Goal: Information Seeking & Learning: Learn about a topic

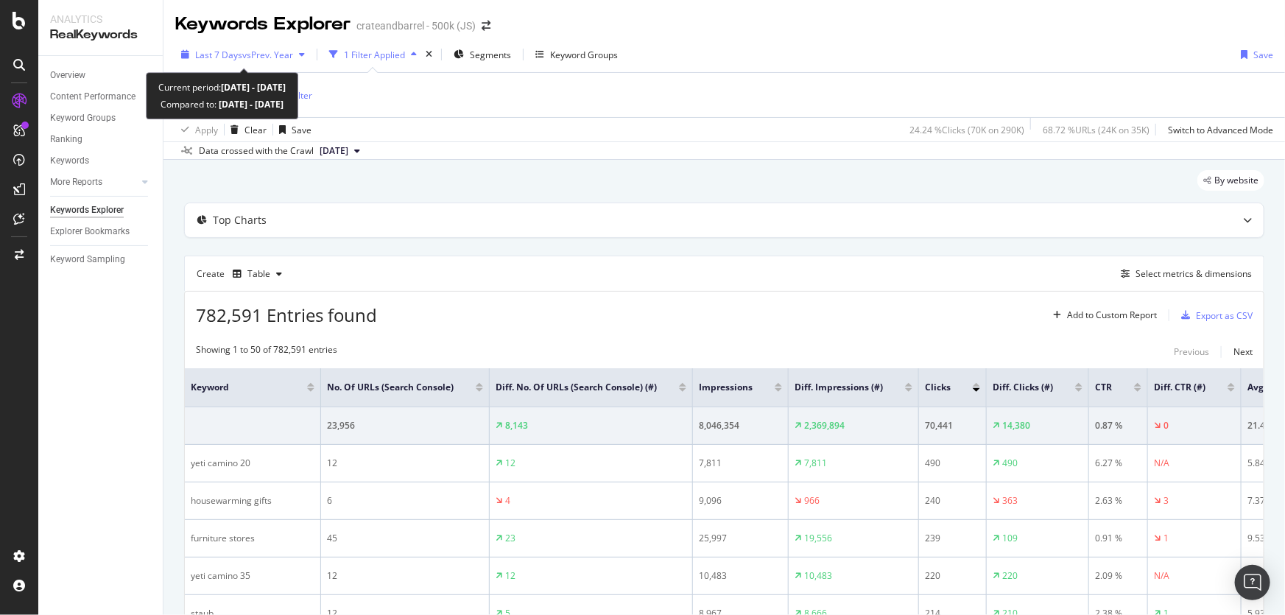
click at [300, 56] on div "button" at bounding box center [302, 54] width 18 height 9
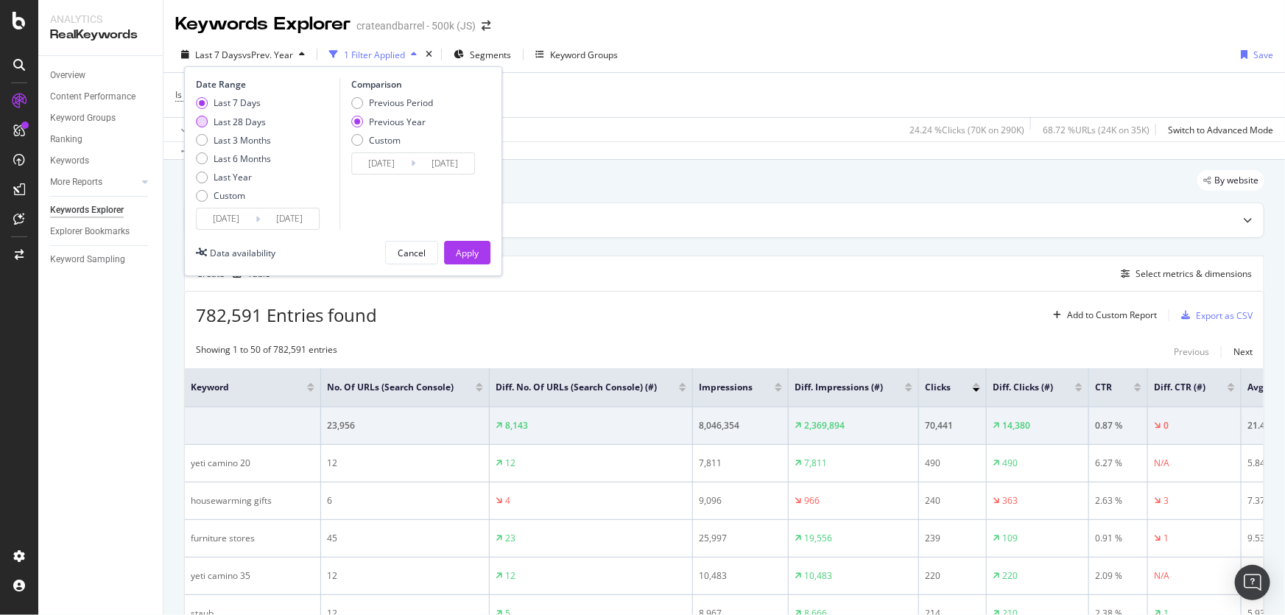
click at [240, 124] on div "Last 28 Days" at bounding box center [240, 122] width 52 height 13
type input "[DATE]"
type input "2024/08/19"
click at [456, 249] on div "Apply" at bounding box center [467, 253] width 23 height 13
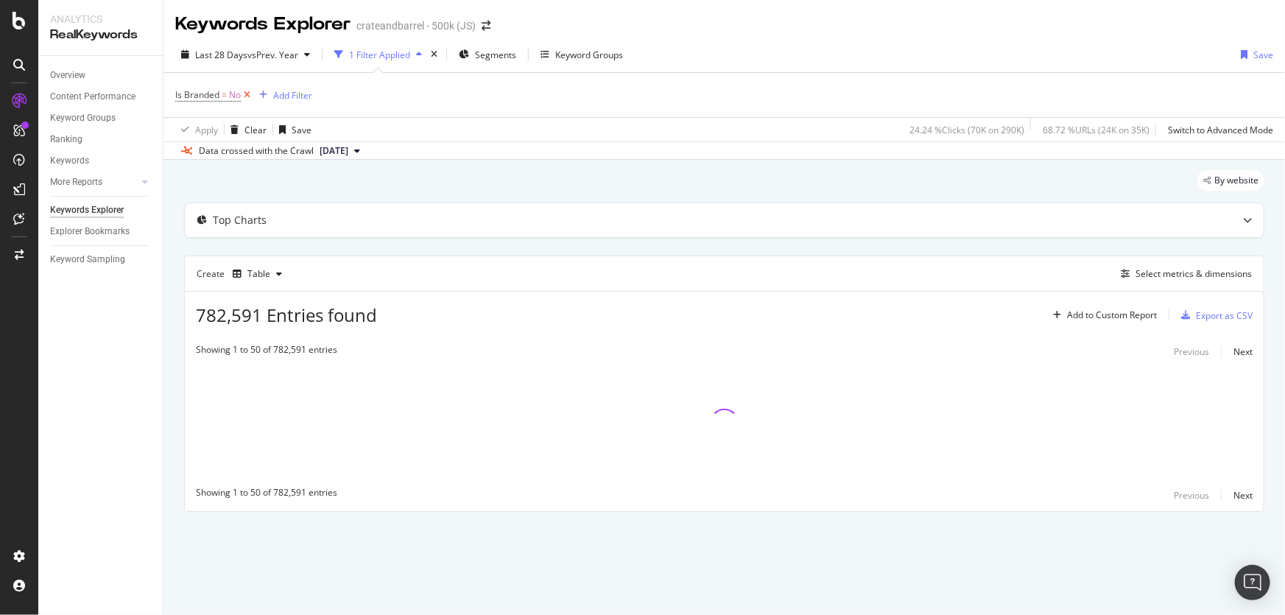
click at [250, 99] on icon at bounding box center [247, 95] width 13 height 15
click at [86, 69] on link "Overview" at bounding box center [101, 75] width 102 height 15
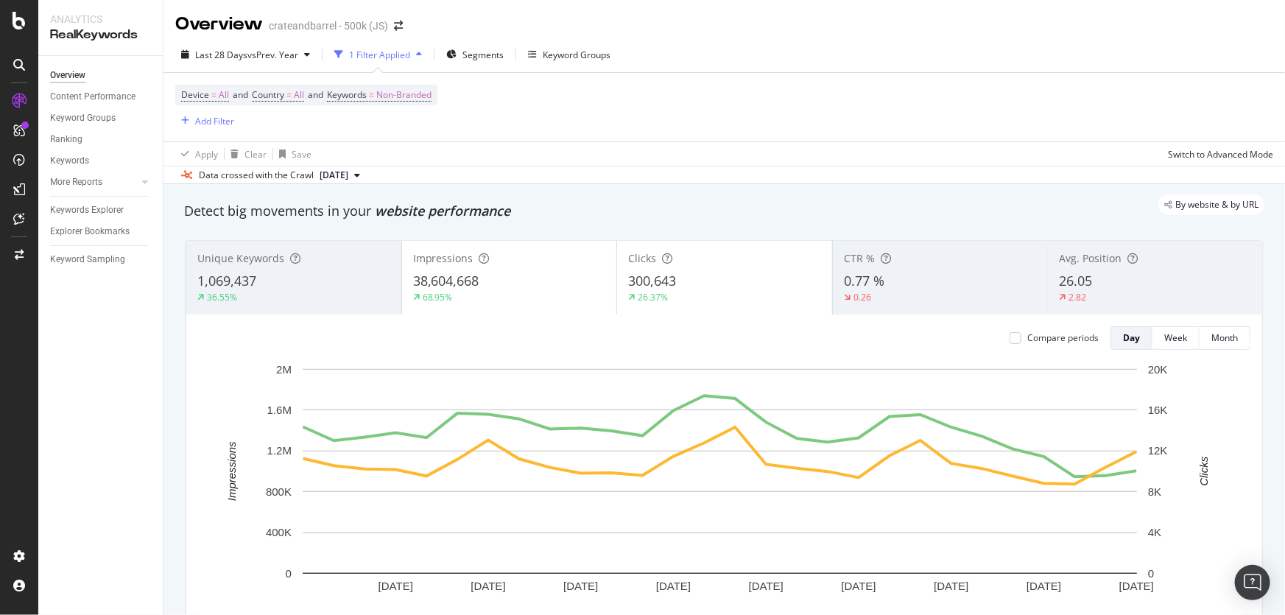
click at [721, 82] on div "Device = All and Country = All and Keywords = Non-Branded Add Filter" at bounding box center [724, 107] width 1098 height 69
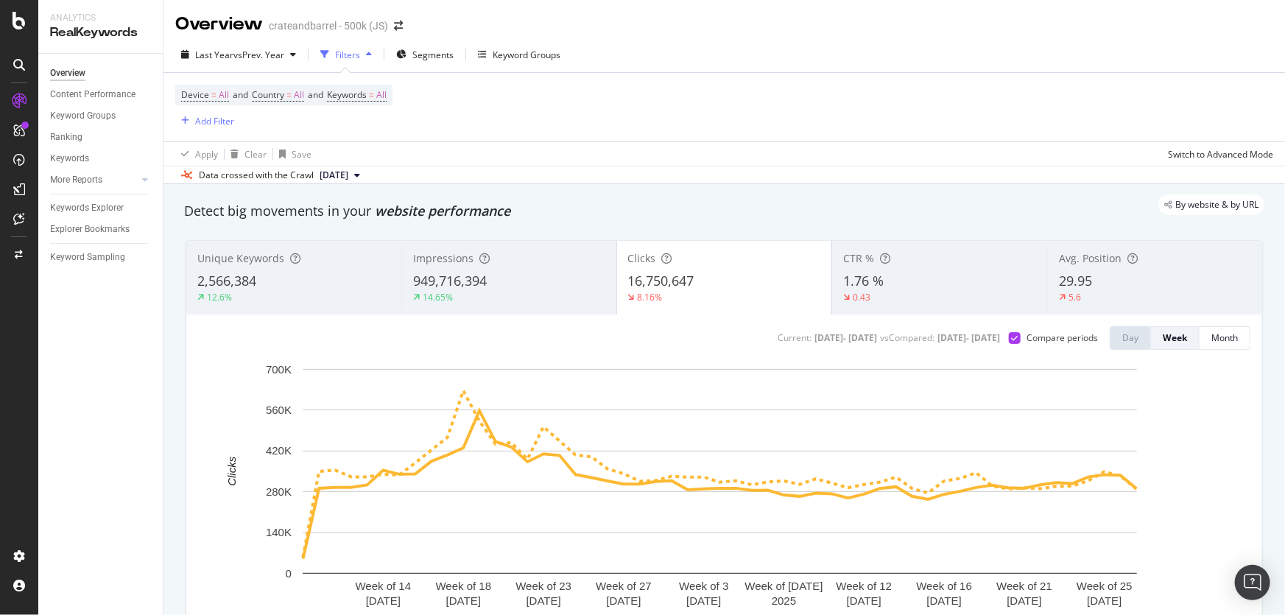
click at [479, 107] on div "Device = All and Country = All and Keywords = All Add Filter" at bounding box center [724, 107] width 1098 height 69
click at [466, 118] on div "Device = All and Country = All and Keywords = All Add Filter" at bounding box center [724, 107] width 1098 height 69
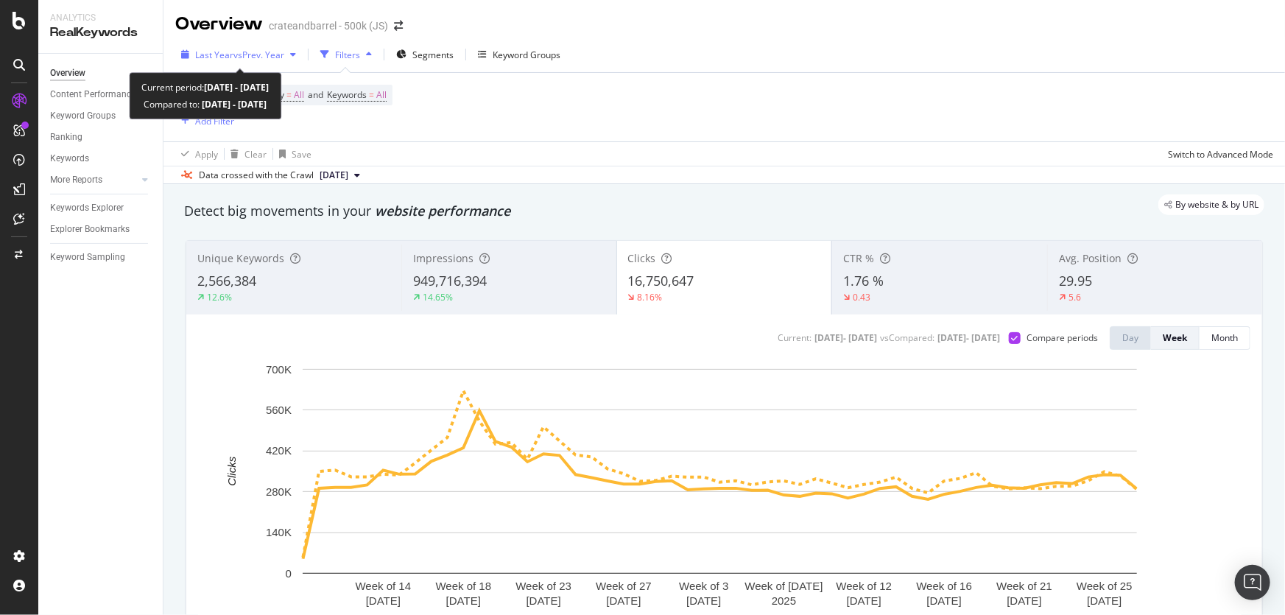
click at [259, 65] on div "Last Year vs Prev. Year" at bounding box center [238, 54] width 127 height 22
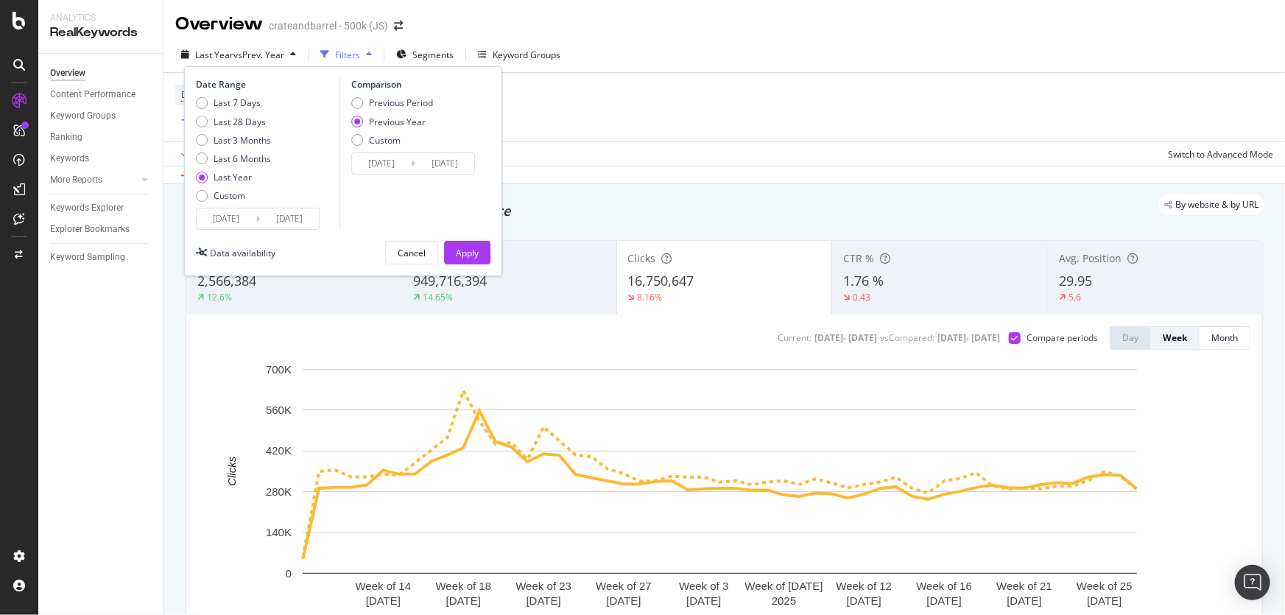
drag, startPoint x: 241, startPoint y: 141, endPoint x: 383, endPoint y: 125, distance: 143.0
click at [242, 140] on div "Last 3 Months" at bounding box center [242, 140] width 57 height 13
type input "[DATE]"
click at [465, 259] on div "Apply" at bounding box center [467, 253] width 23 height 22
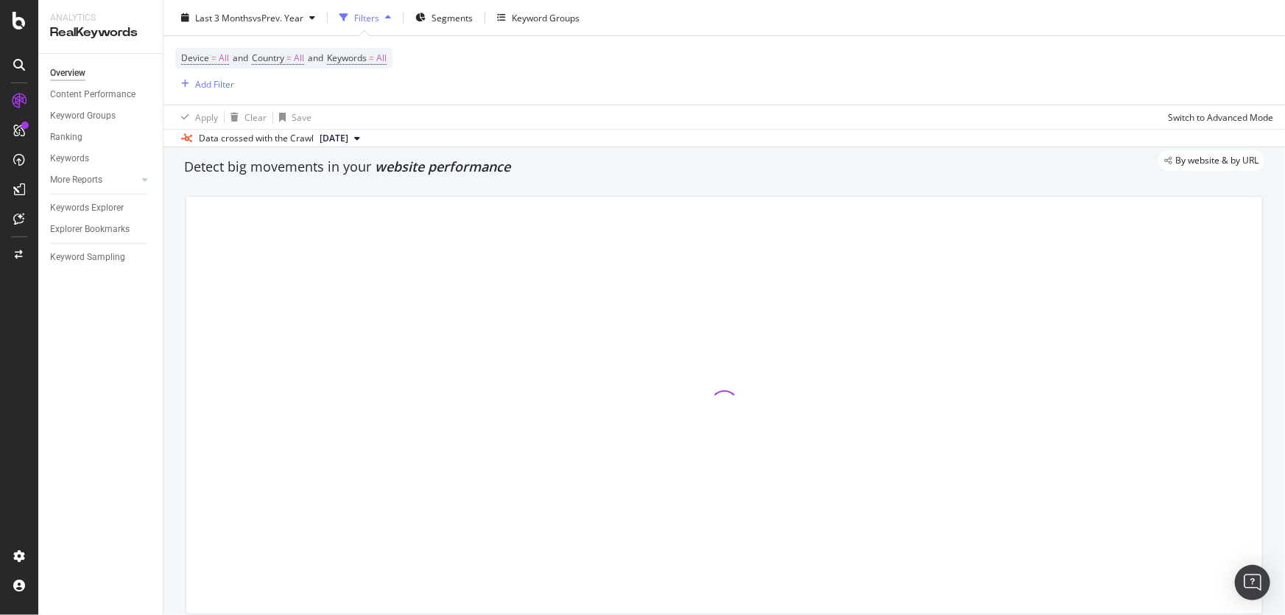
scroll to position [66, 0]
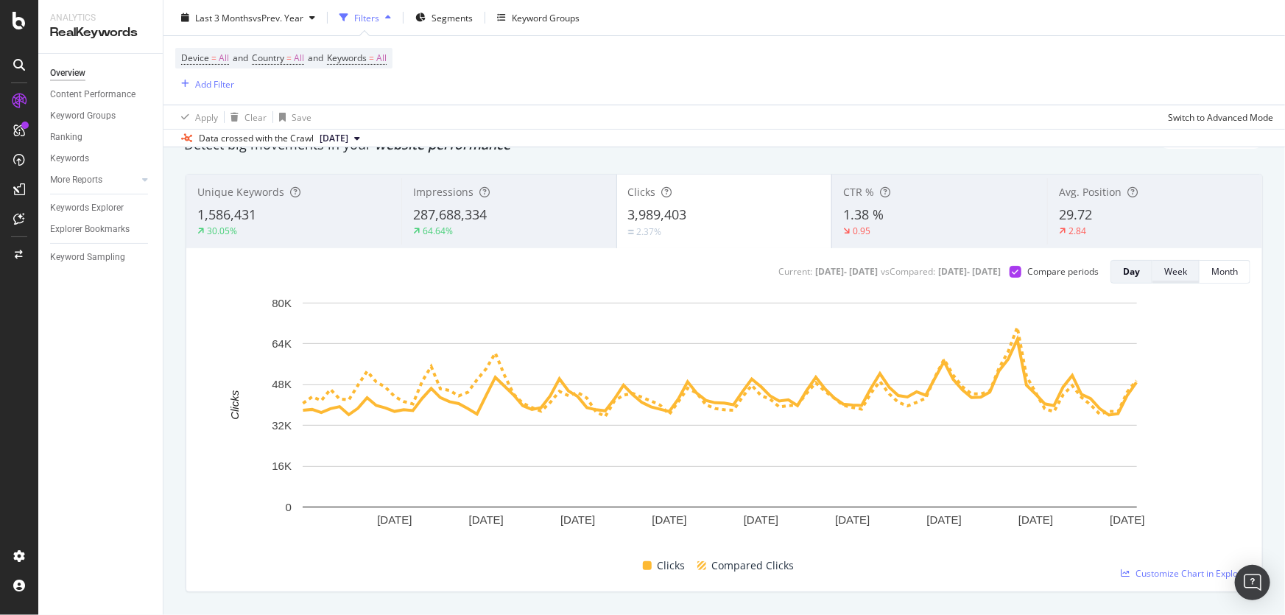
click at [1169, 267] on div "Week" at bounding box center [1176, 271] width 23 height 13
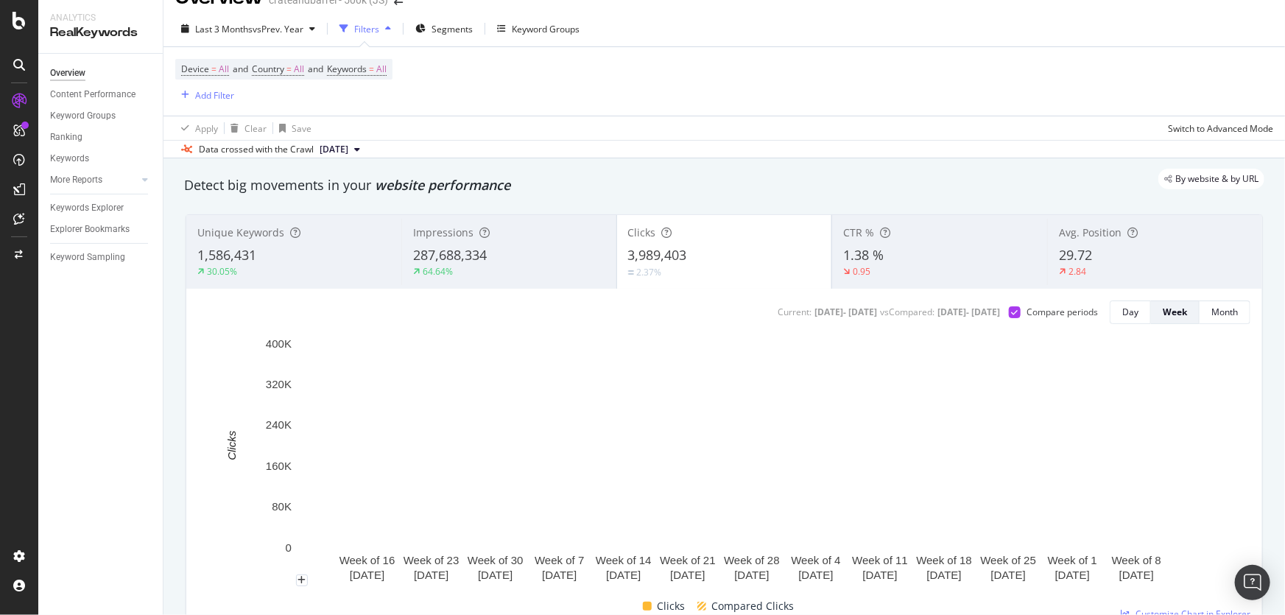
scroll to position [0, 0]
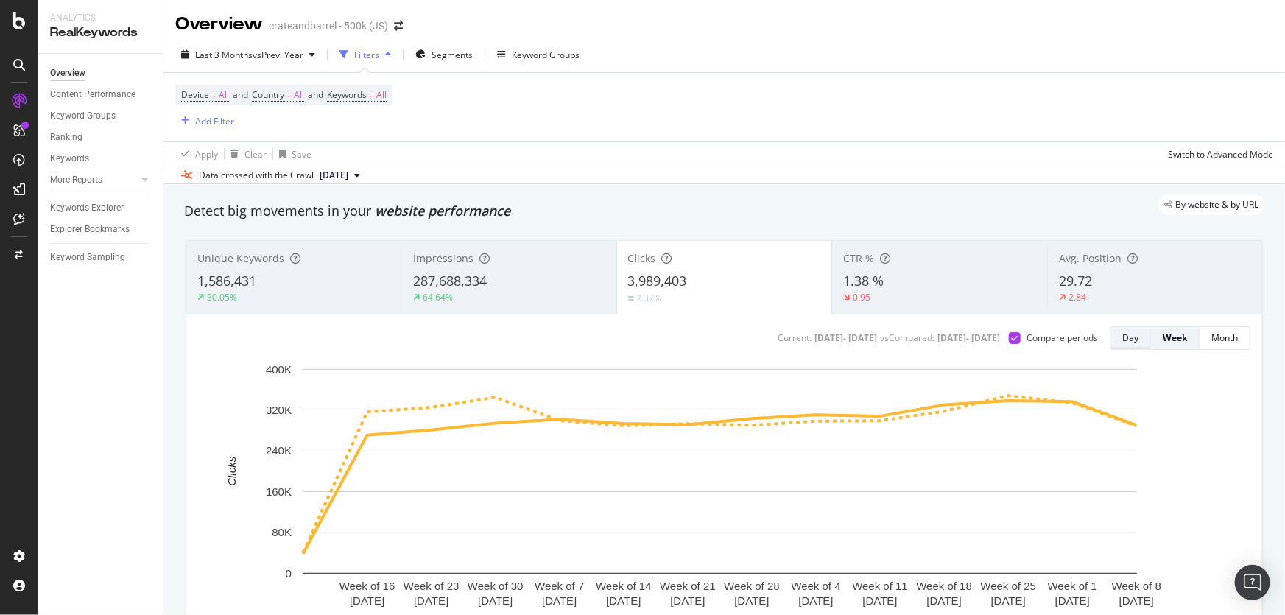
click at [1131, 343] on button "Day" at bounding box center [1130, 338] width 41 height 24
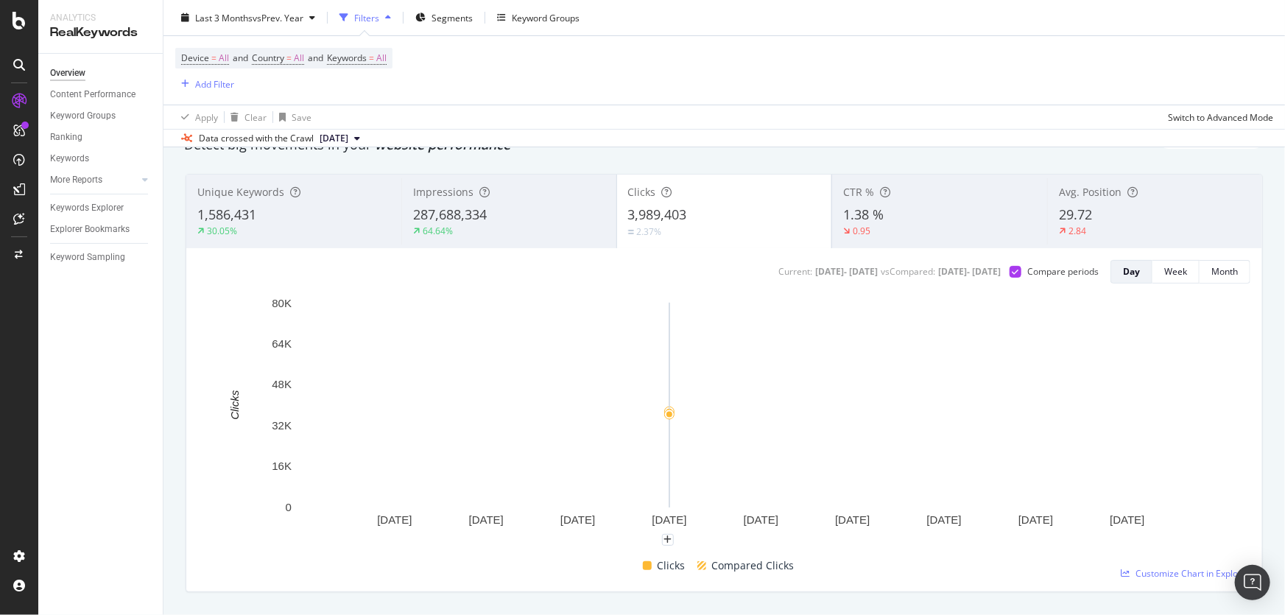
scroll to position [66, 0]
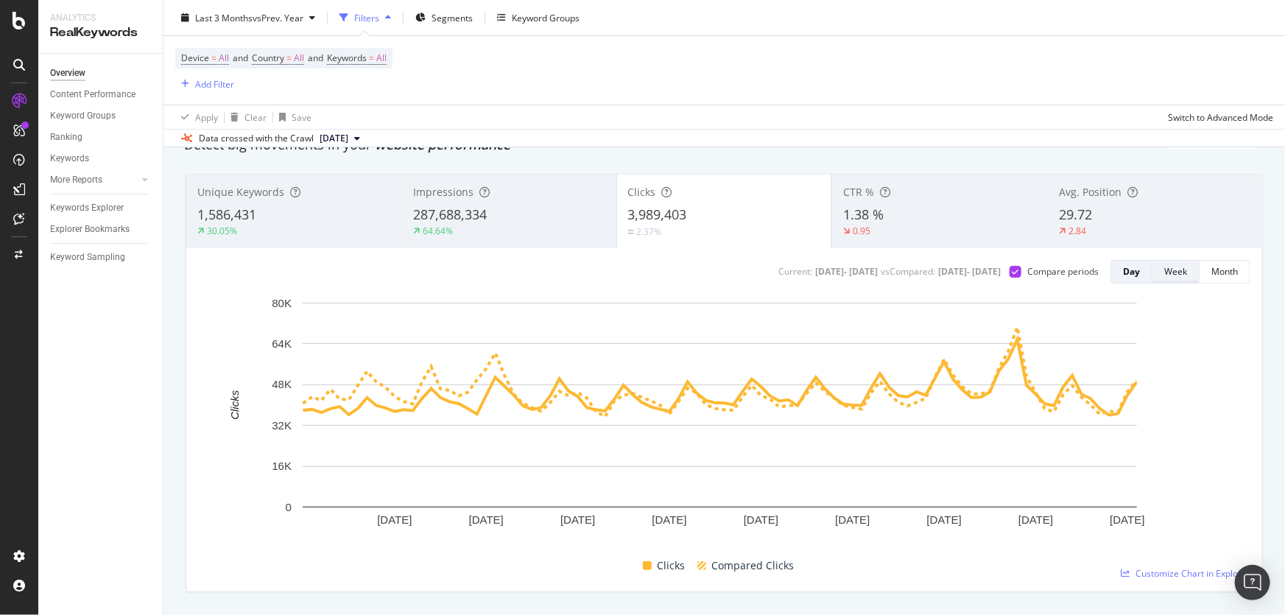
click at [1169, 275] on div "Week" at bounding box center [1176, 271] width 23 height 13
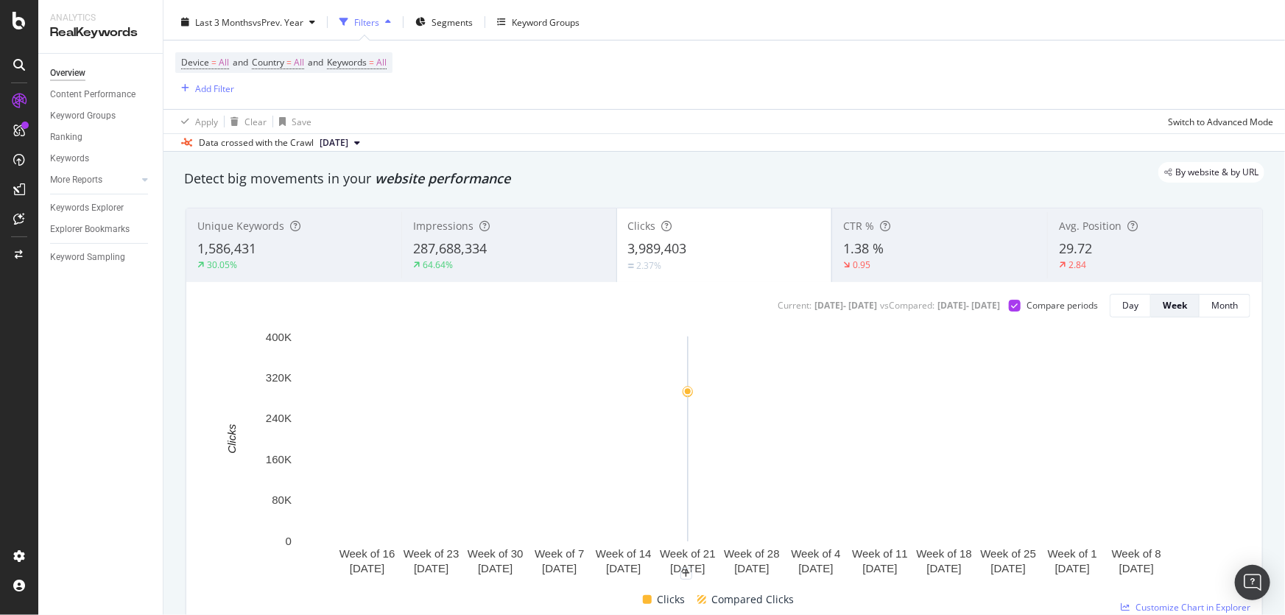
scroll to position [0, 0]
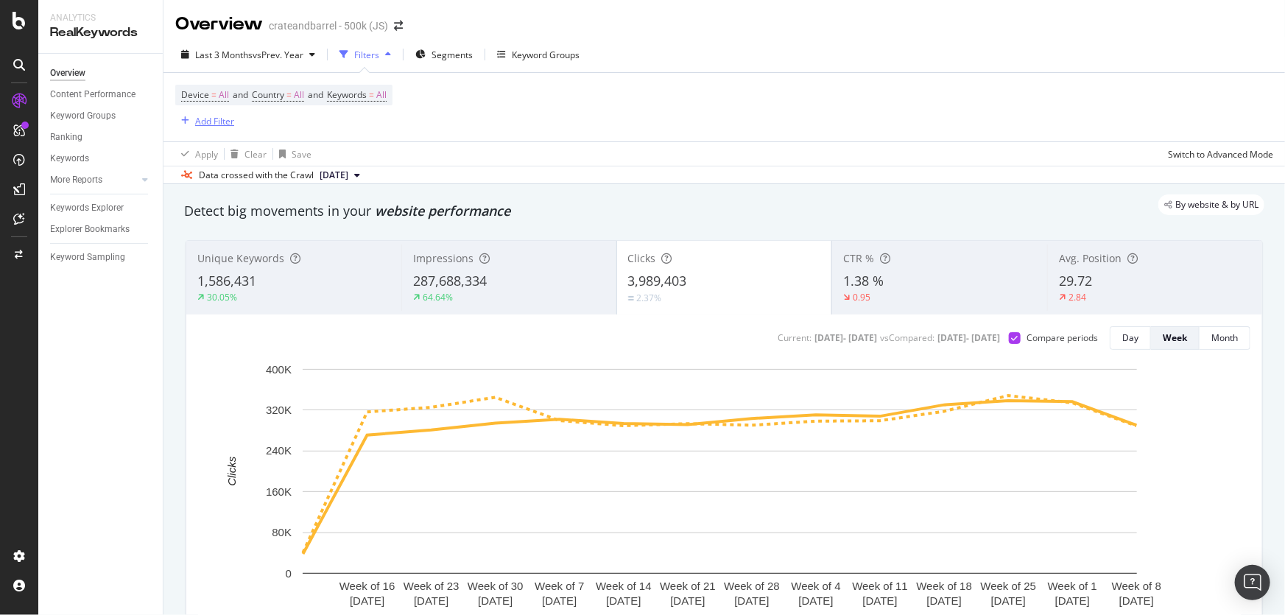
click at [203, 127] on div "Add Filter" at bounding box center [214, 121] width 39 height 13
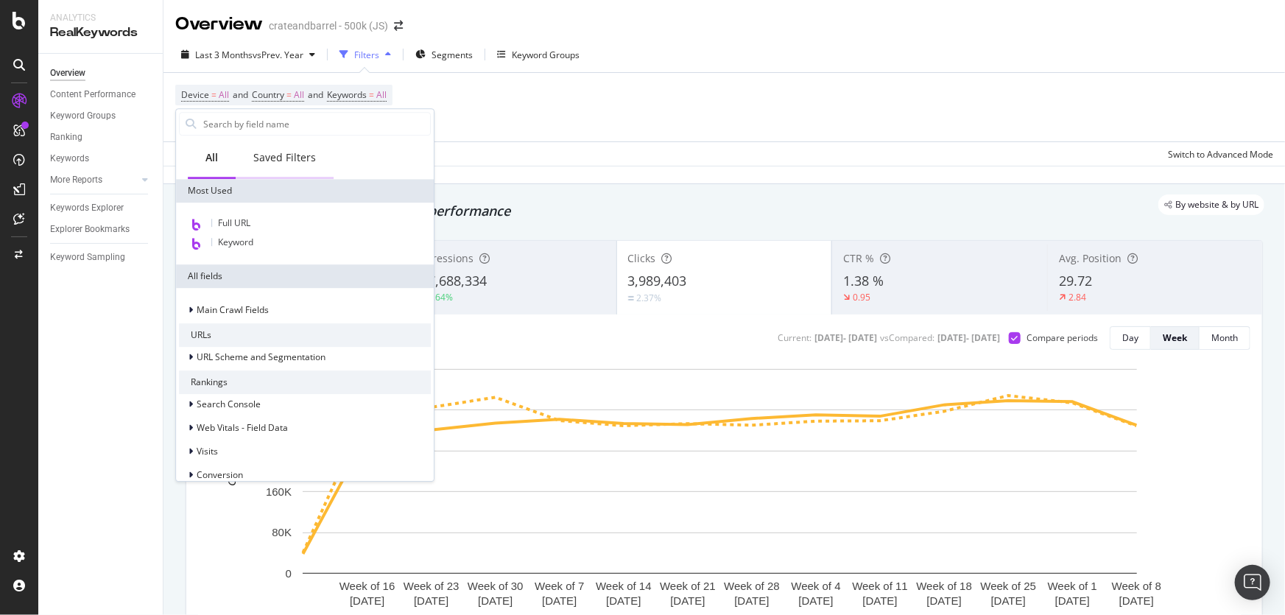
click at [274, 170] on div "Saved Filters" at bounding box center [285, 158] width 98 height 41
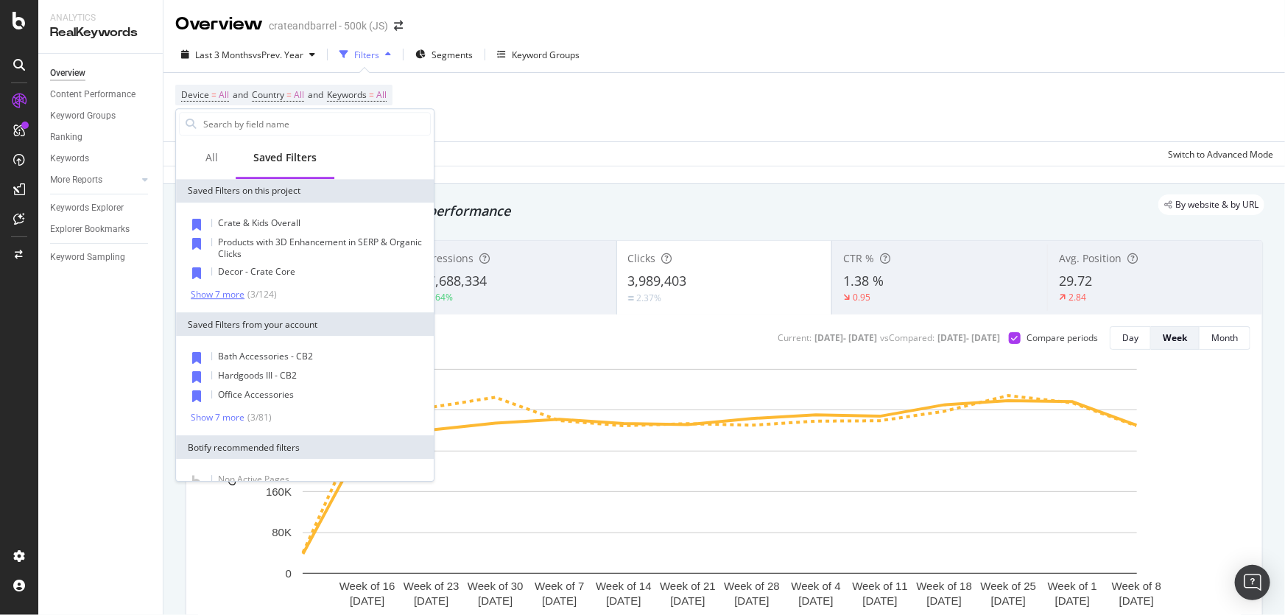
click at [230, 295] on div "Show 7 more" at bounding box center [218, 294] width 54 height 10
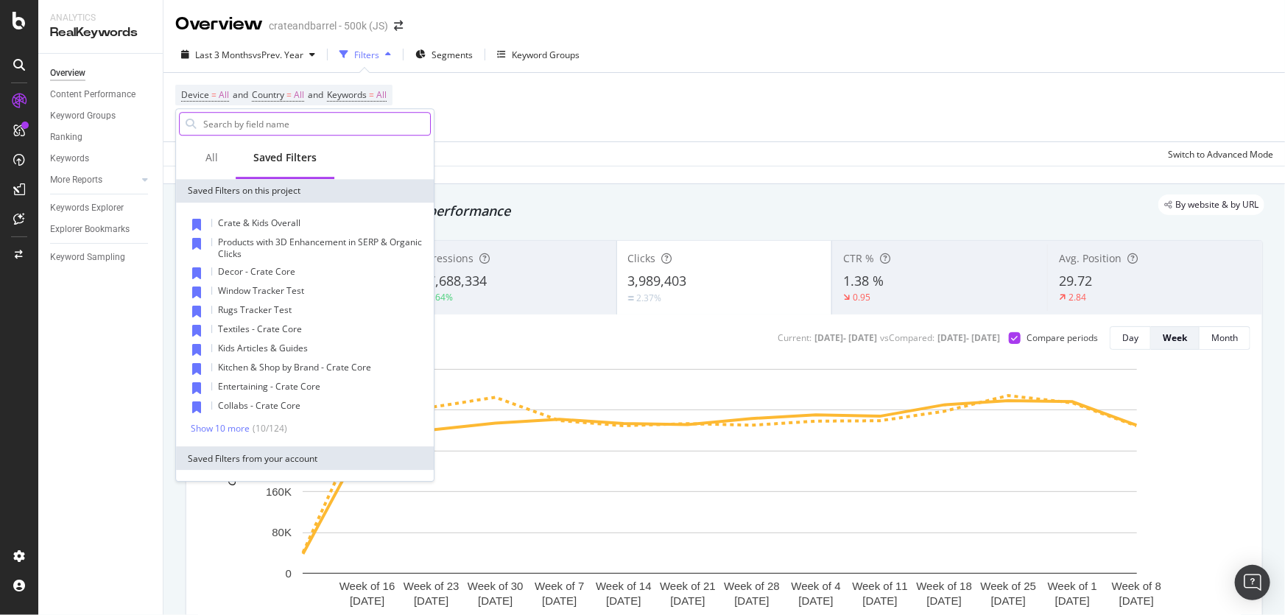
click at [273, 133] on input "text" at bounding box center [316, 124] width 228 height 22
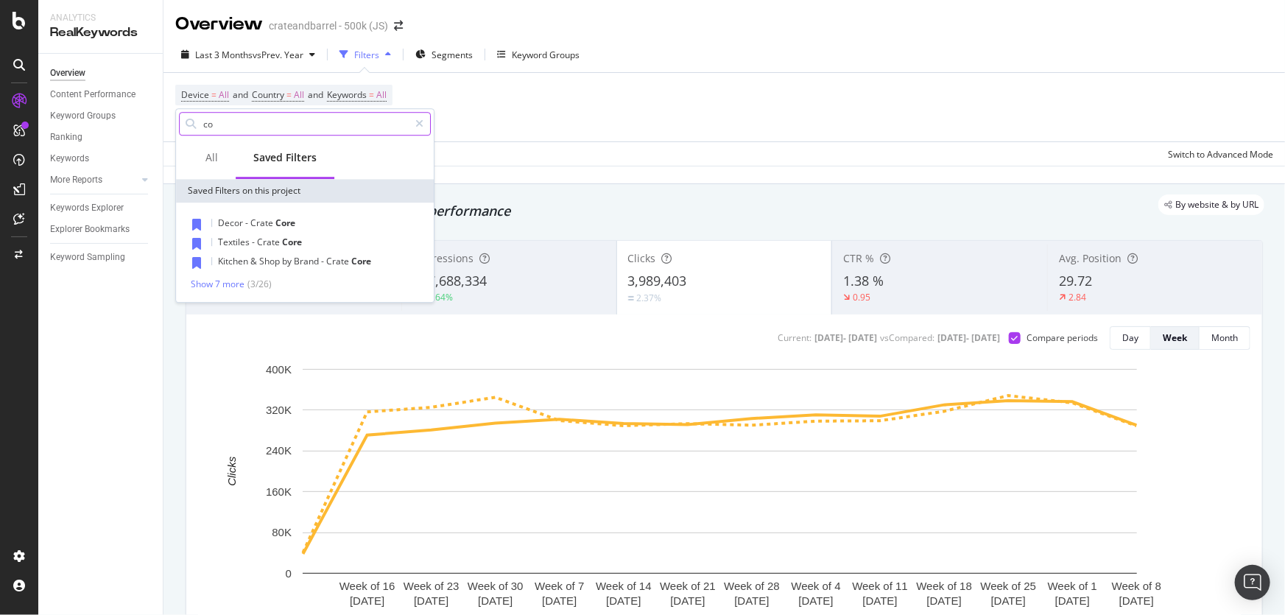
type input "c"
click at [256, 285] on div "( 3 / 28 )" at bounding box center [258, 284] width 27 height 13
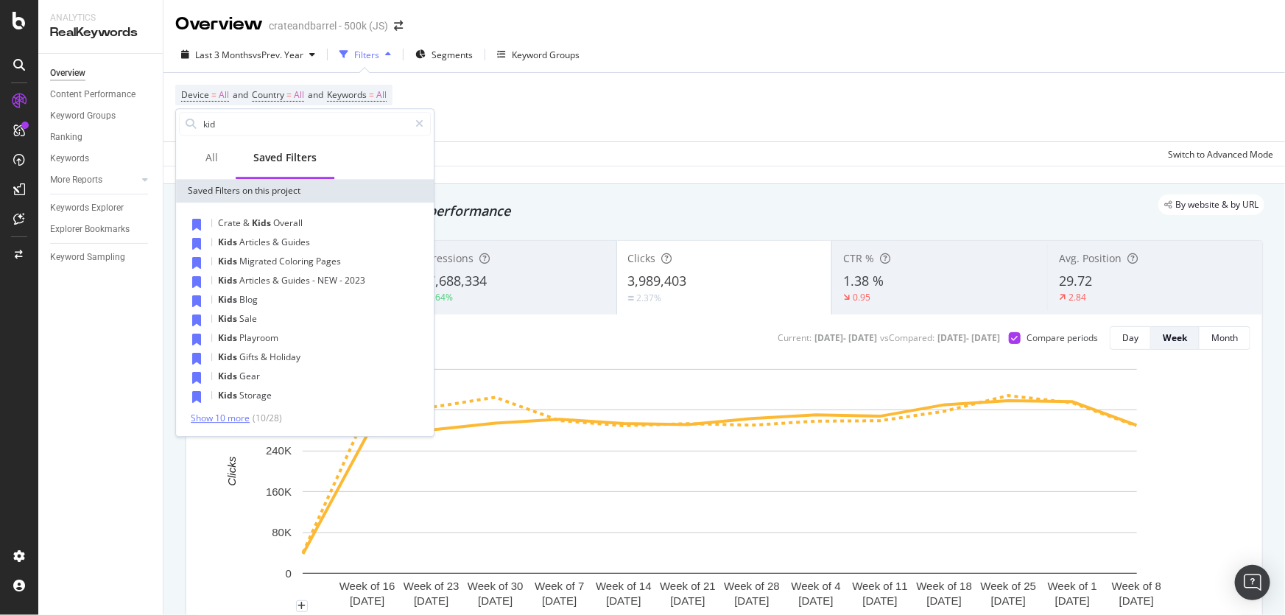
click at [240, 420] on div "Show 10 more" at bounding box center [220, 418] width 59 height 10
click at [273, 122] on input "kid" at bounding box center [305, 124] width 207 height 22
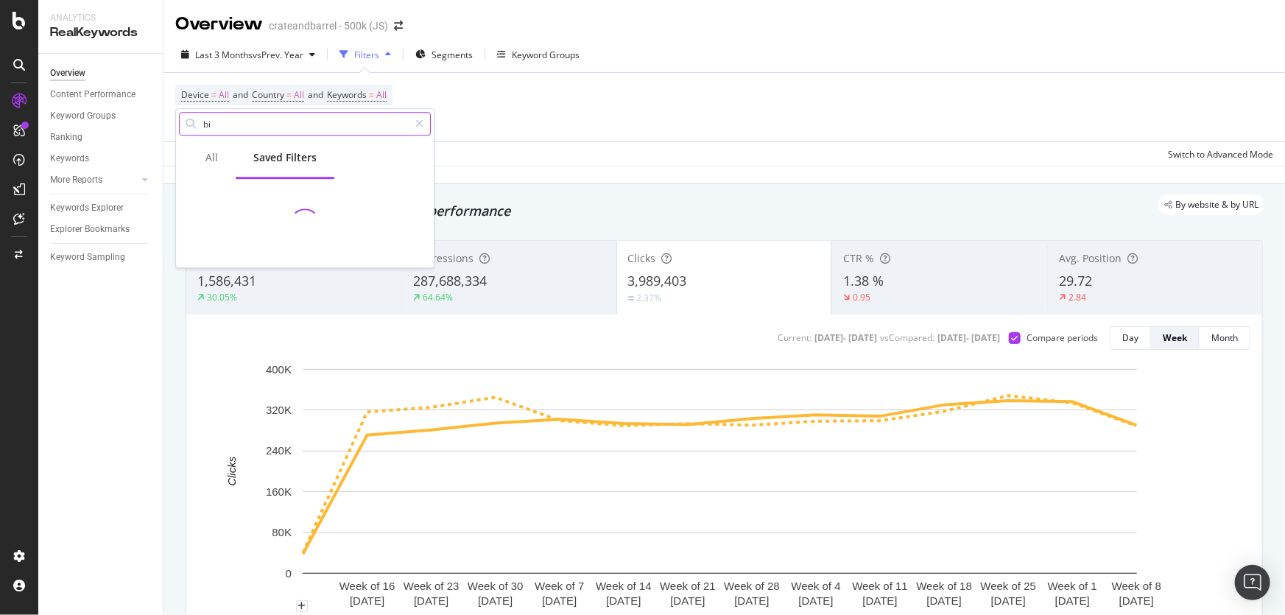
type input "b"
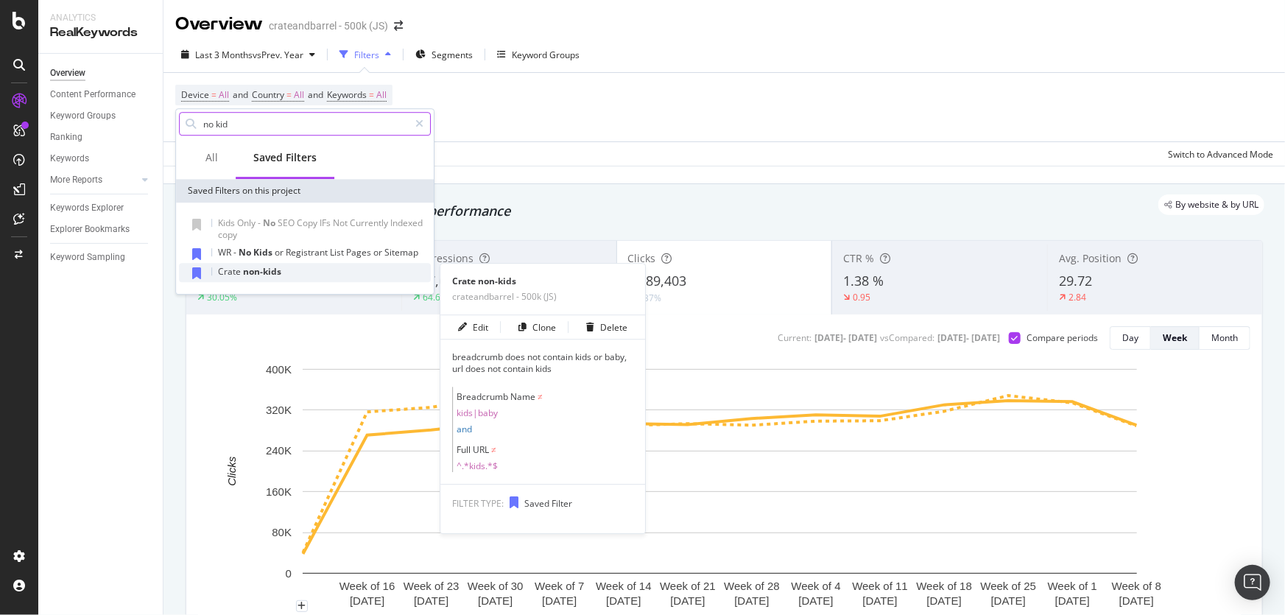
type input "no kid"
click at [279, 273] on span "non-kids" at bounding box center [262, 271] width 38 height 13
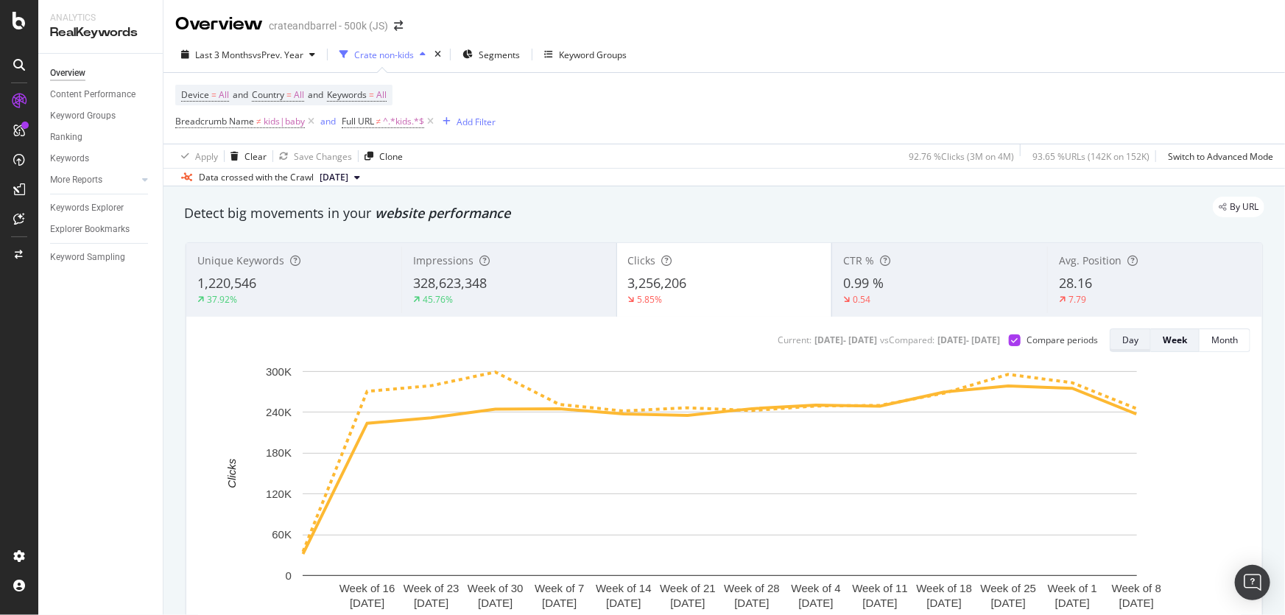
click at [1125, 344] on div "Day" at bounding box center [1131, 340] width 16 height 13
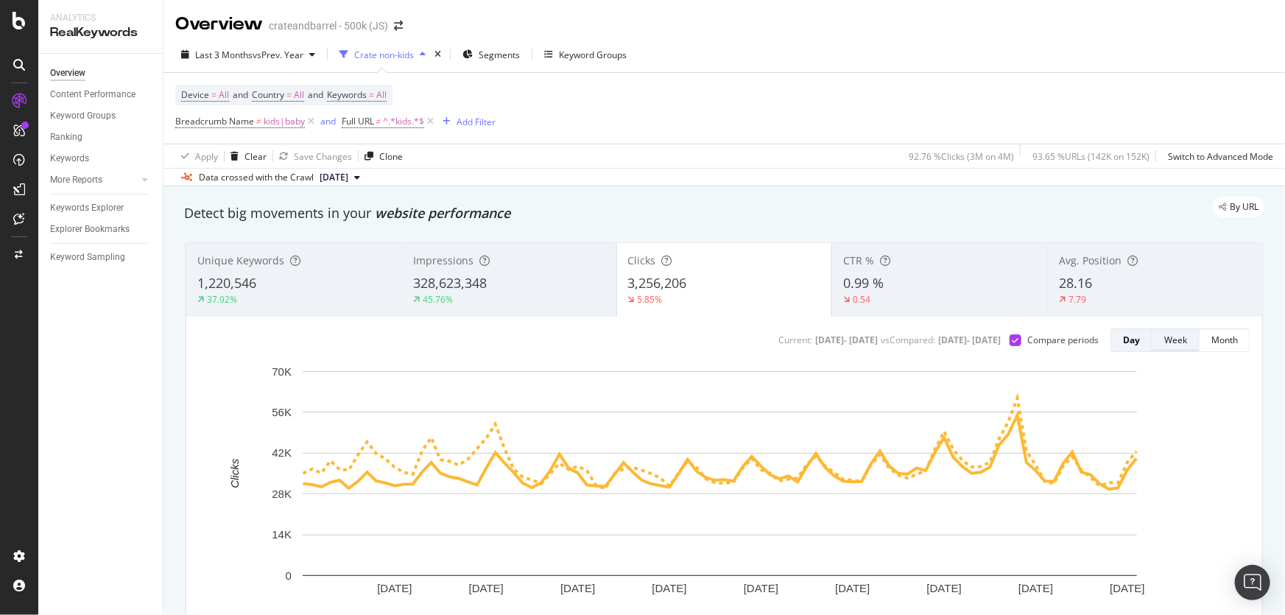
click at [1176, 342] on div "Week" at bounding box center [1176, 340] width 23 height 13
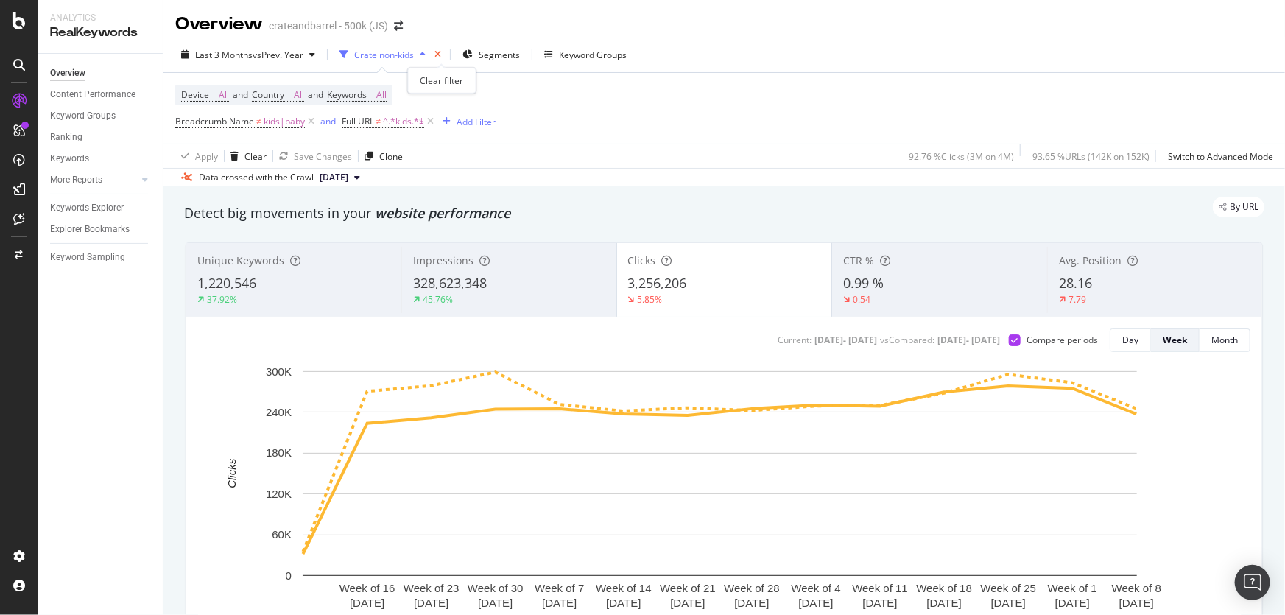
click at [441, 50] on icon "times" at bounding box center [438, 54] width 7 height 9
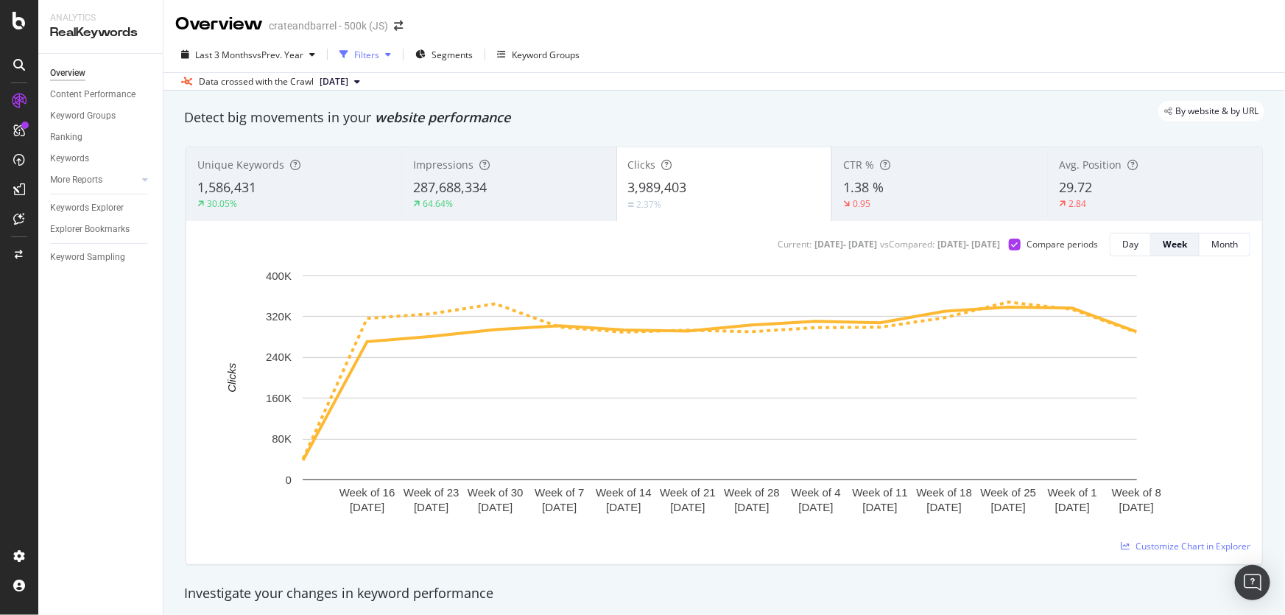
click at [369, 55] on div "Filters" at bounding box center [366, 55] width 25 height 13
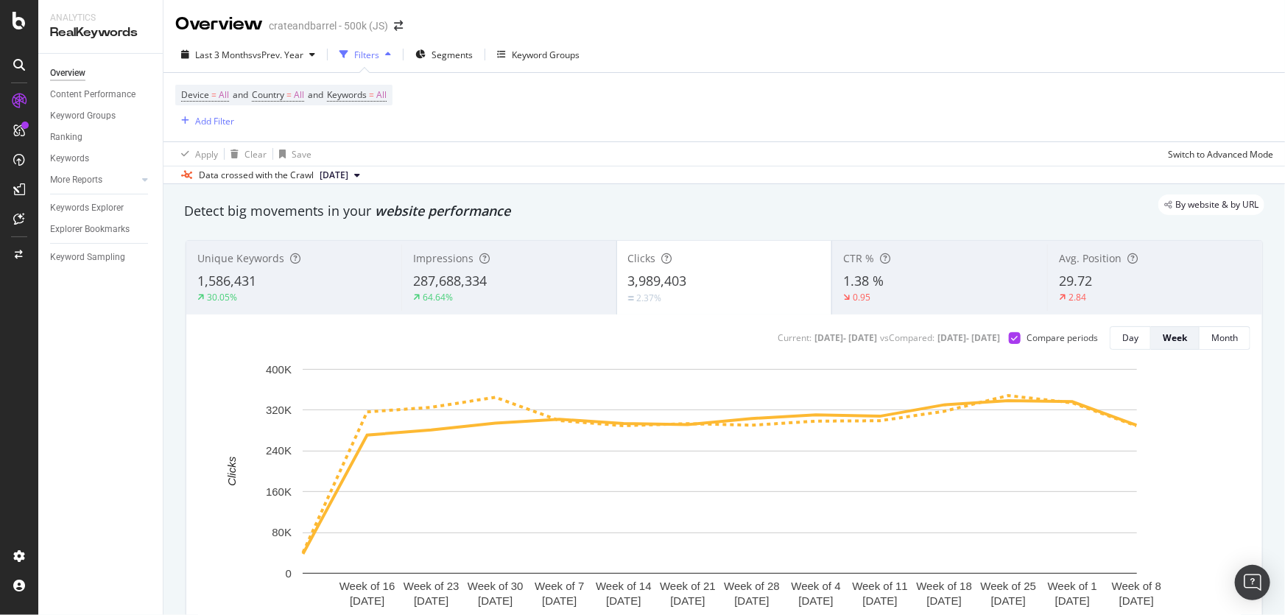
click at [556, 74] on div "Device = All and Country = All and Keywords = All Add Filter" at bounding box center [724, 107] width 1098 height 69
click at [221, 116] on div "Add Filter" at bounding box center [214, 121] width 39 height 13
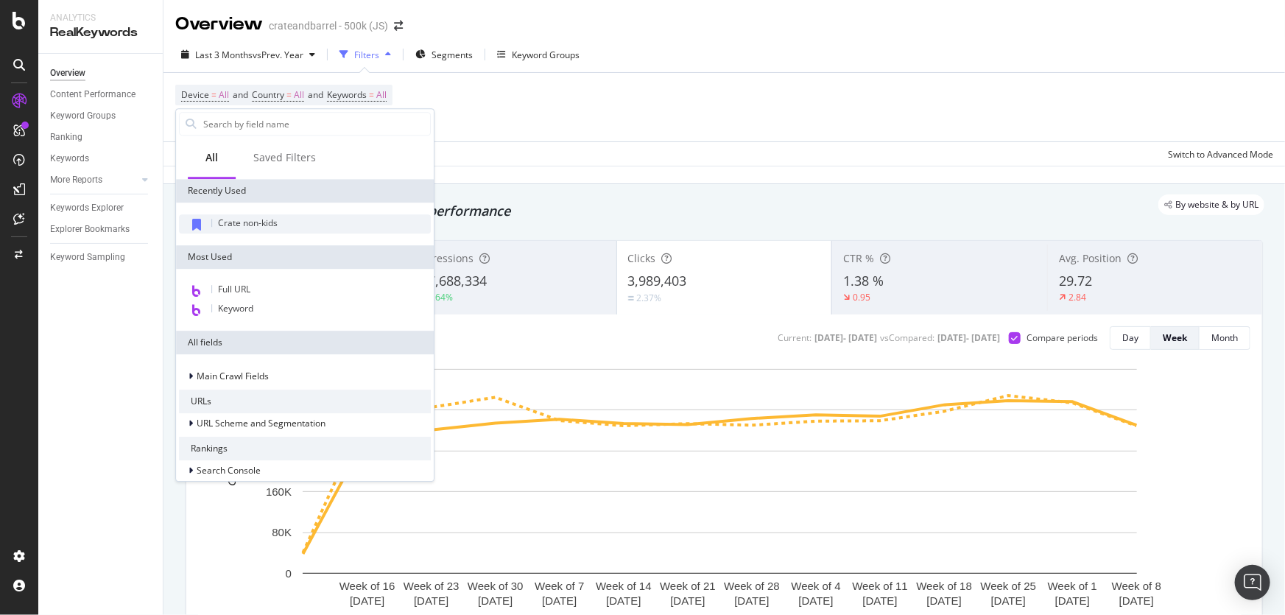
click at [214, 225] on div "Crate non-kids" at bounding box center [305, 223] width 252 height 19
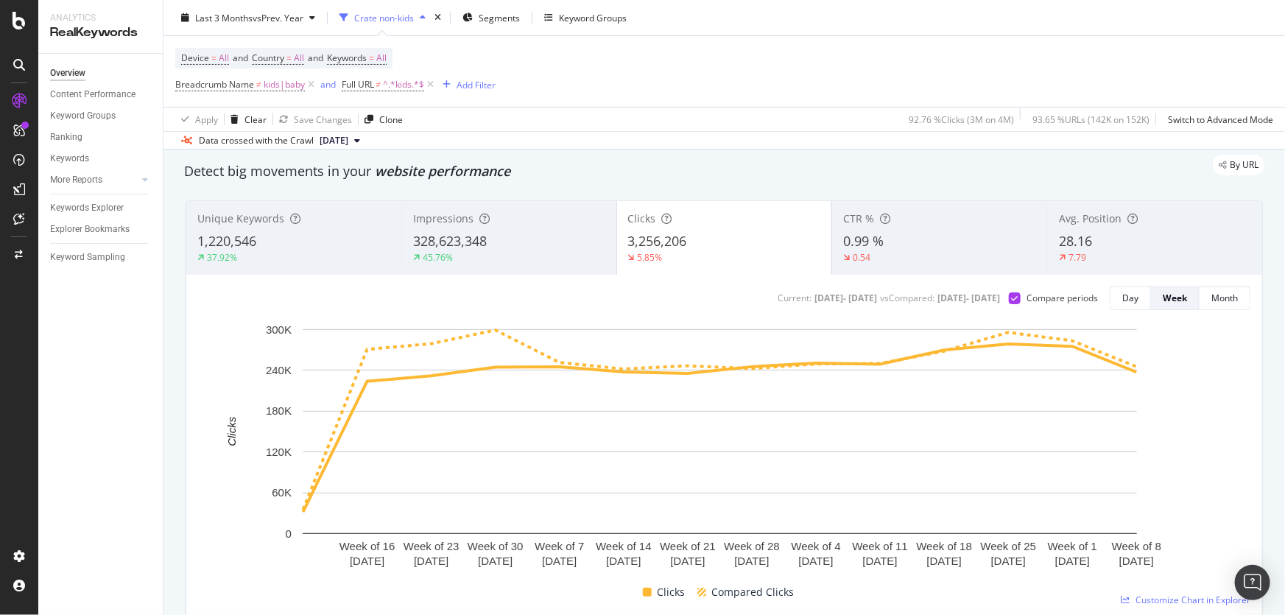
scroll to position [66, 0]
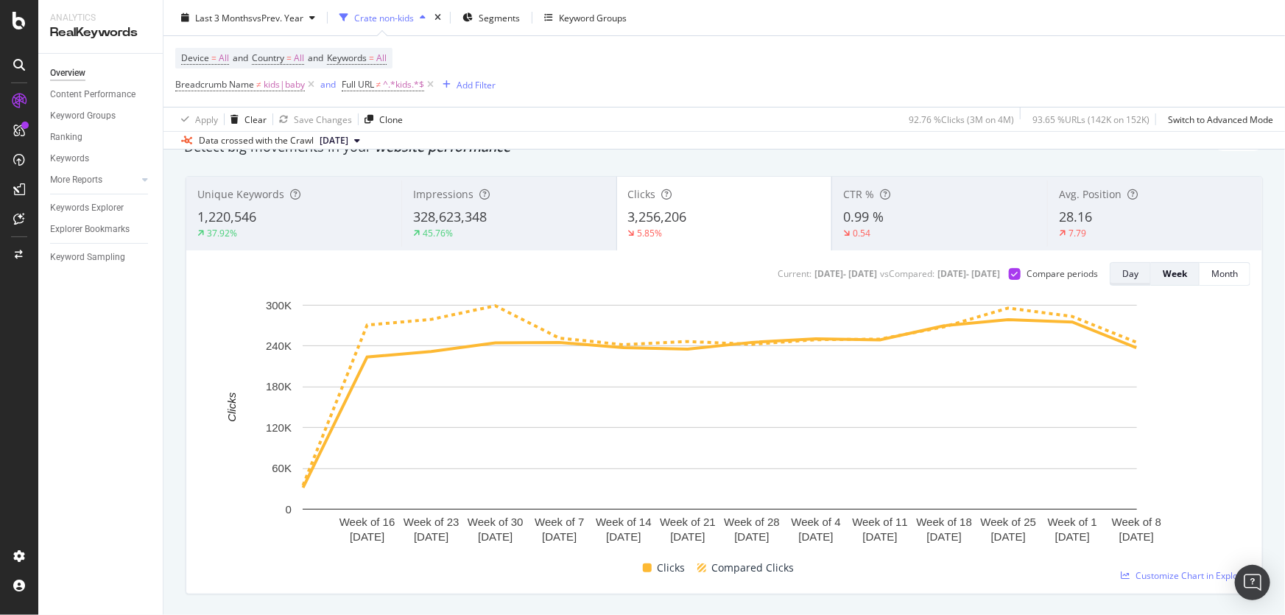
click at [1123, 273] on div "Day" at bounding box center [1131, 273] width 16 height 13
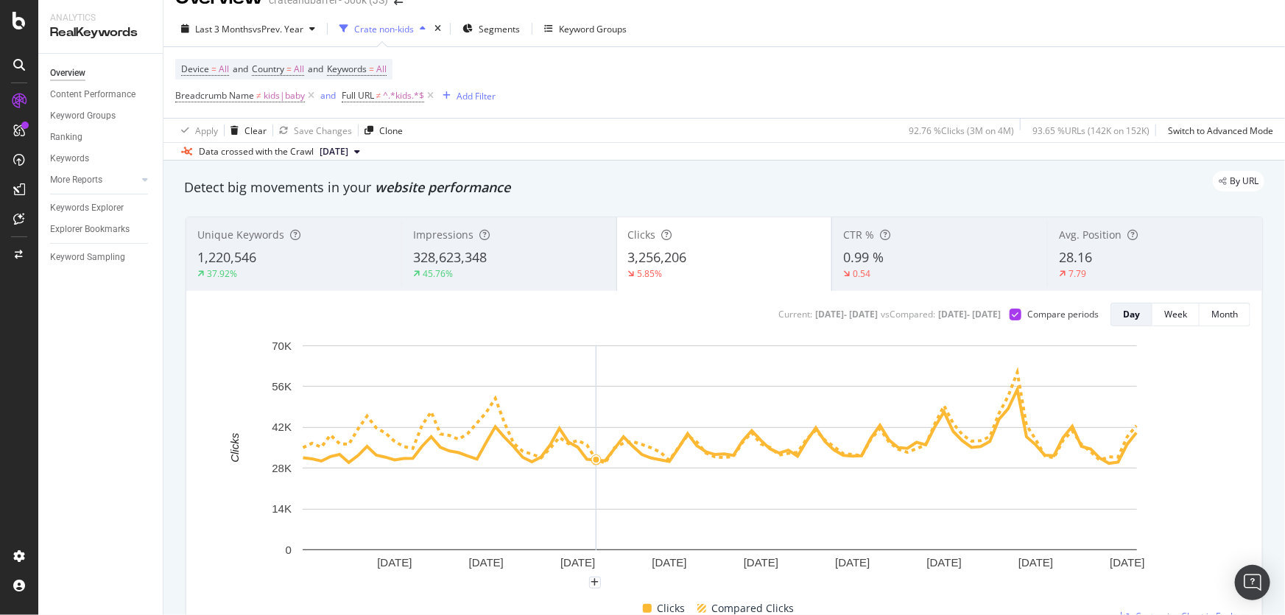
scroll to position [0, 0]
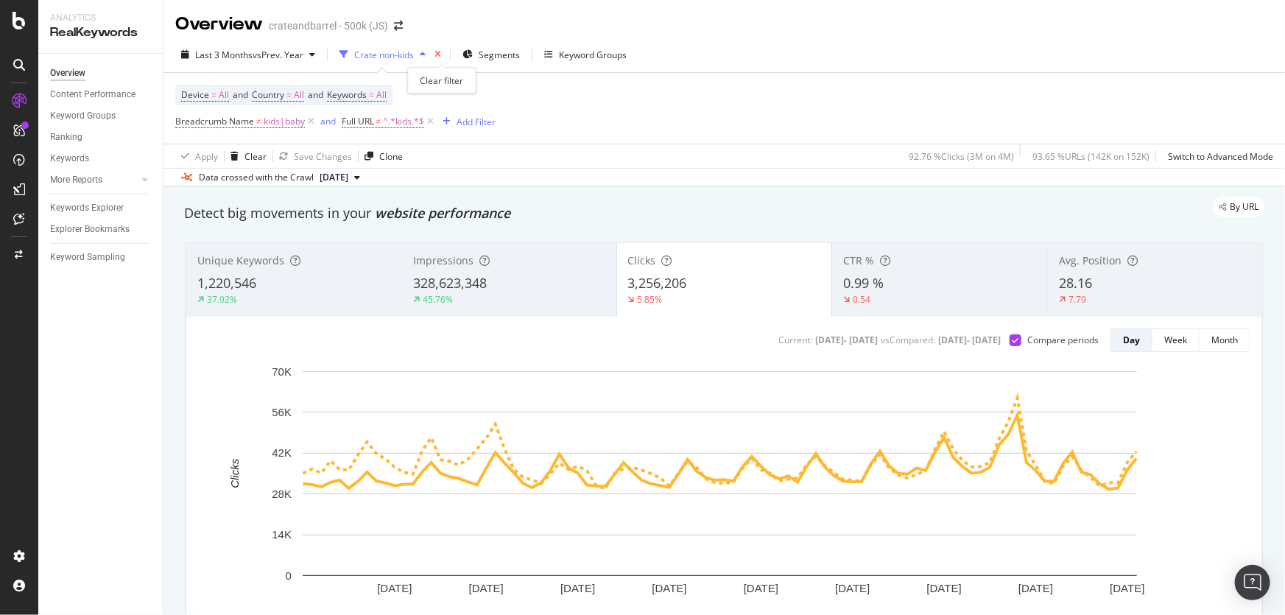
click at [441, 52] on icon "times" at bounding box center [438, 54] width 7 height 9
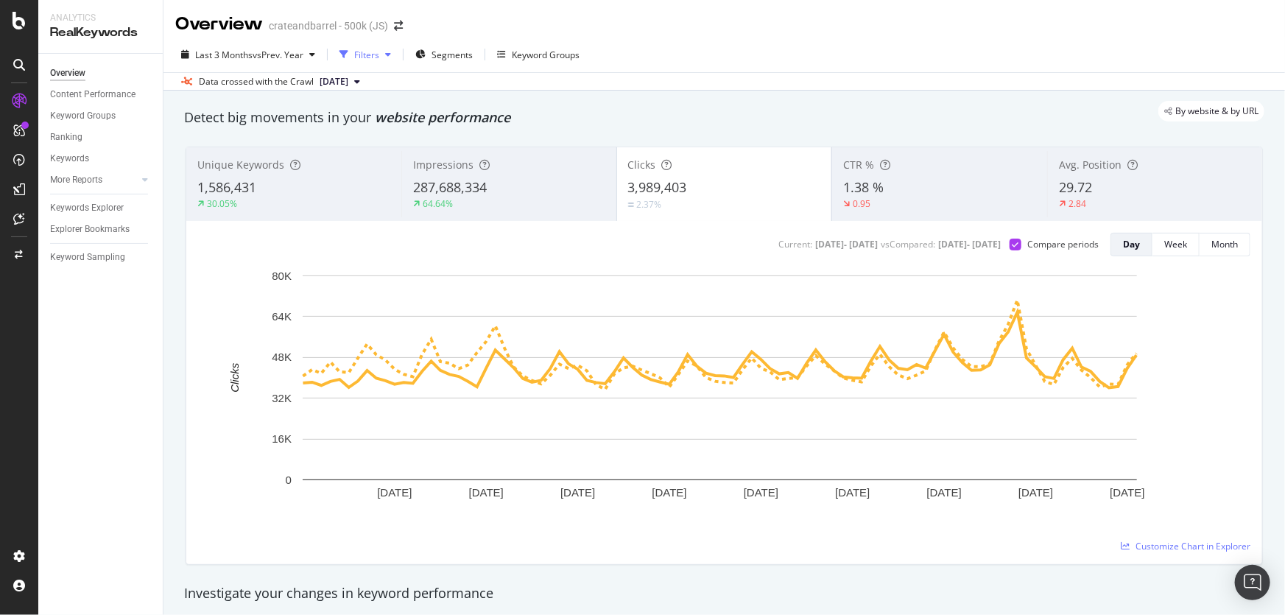
click at [379, 55] on div "Filters" at bounding box center [366, 55] width 25 height 13
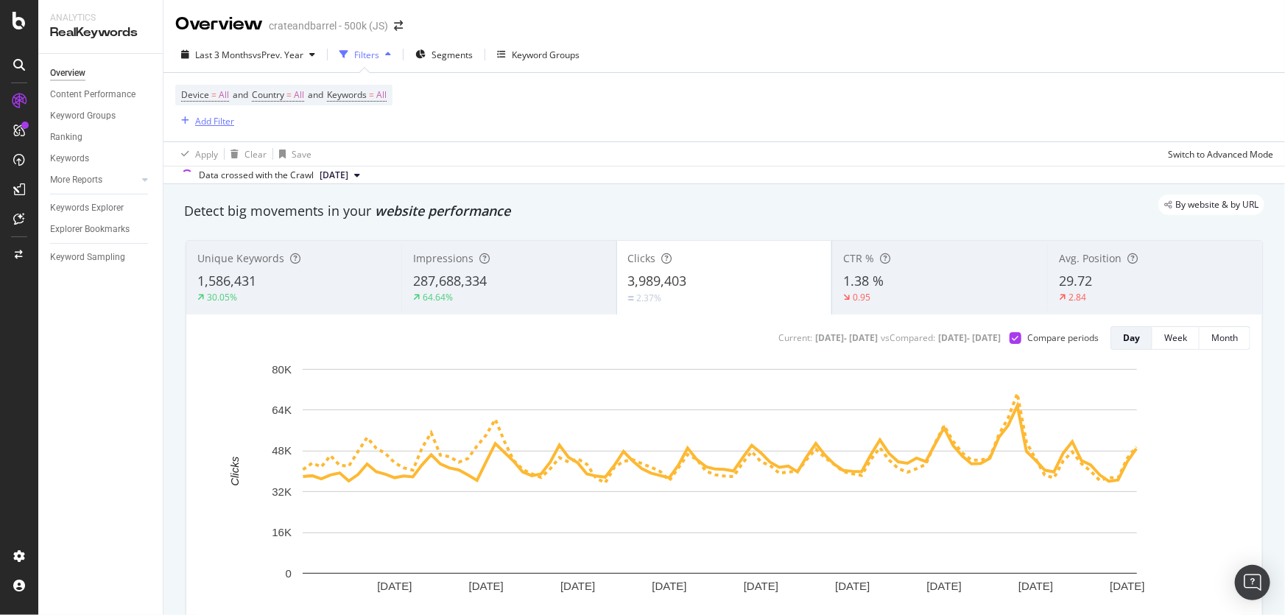
click at [219, 118] on div "Add Filter" at bounding box center [214, 121] width 39 height 13
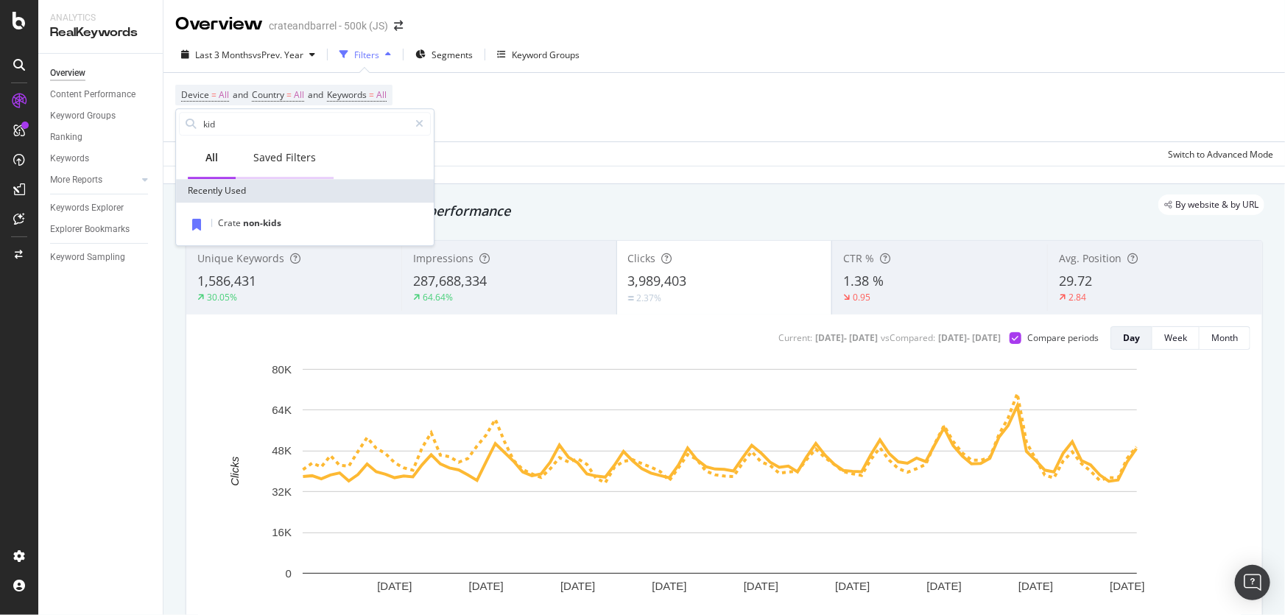
type input "kid"
click at [287, 144] on div "Saved Filters" at bounding box center [285, 158] width 98 height 41
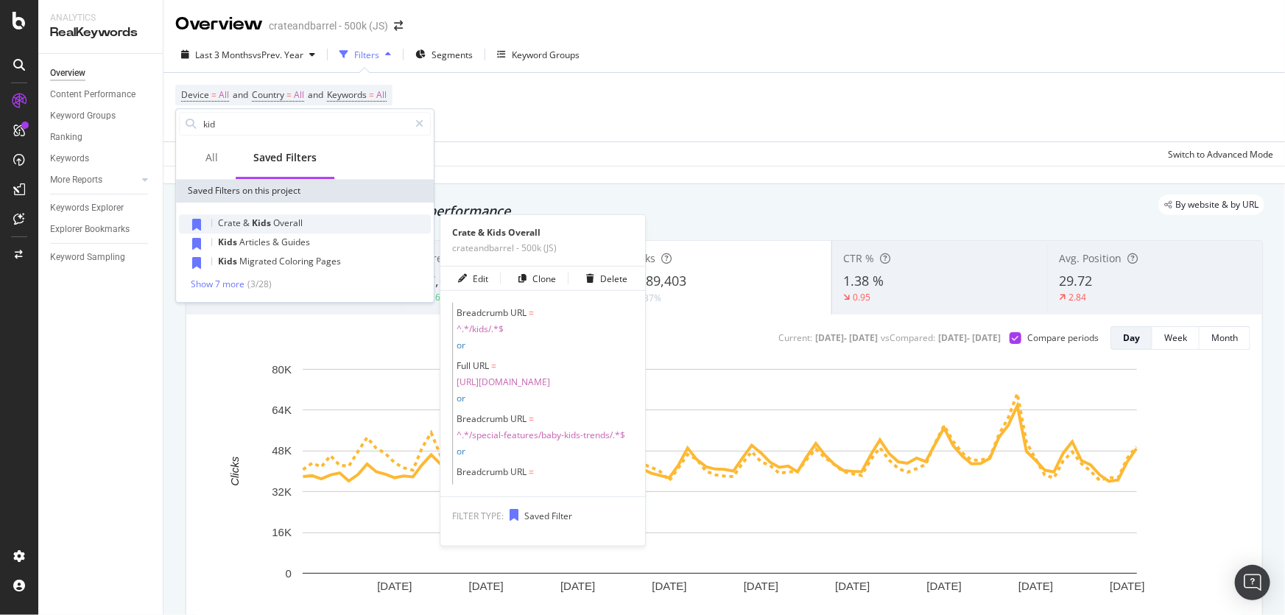
click at [326, 222] on div "Crate & Kids Overall" at bounding box center [305, 223] width 252 height 19
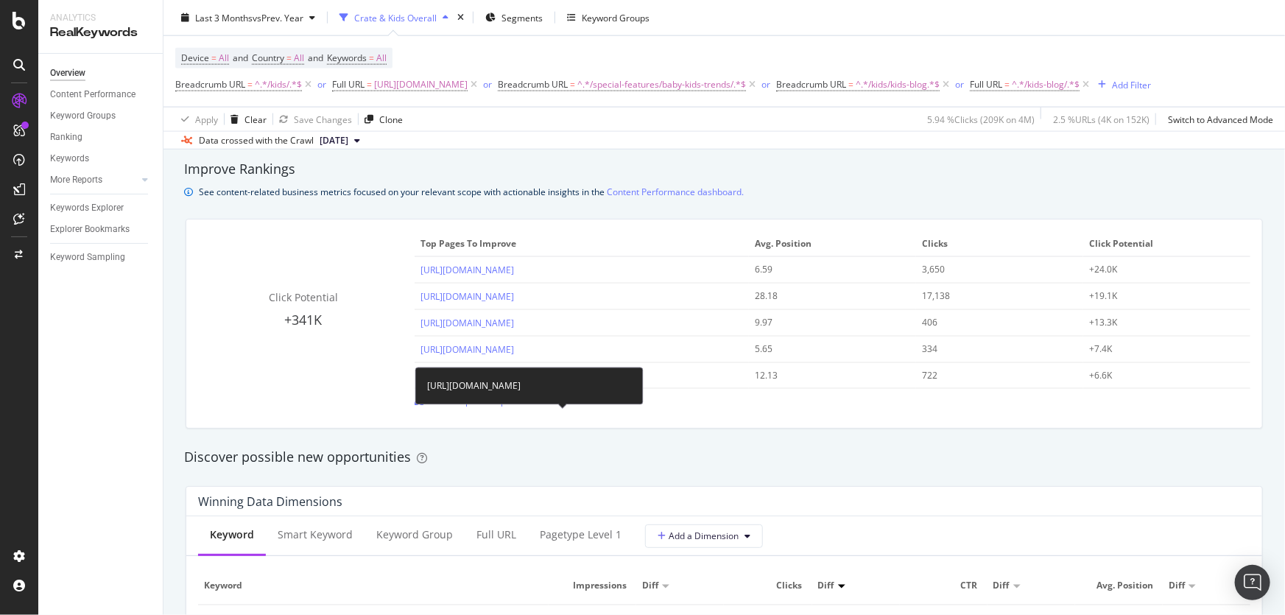
scroll to position [1272, 0]
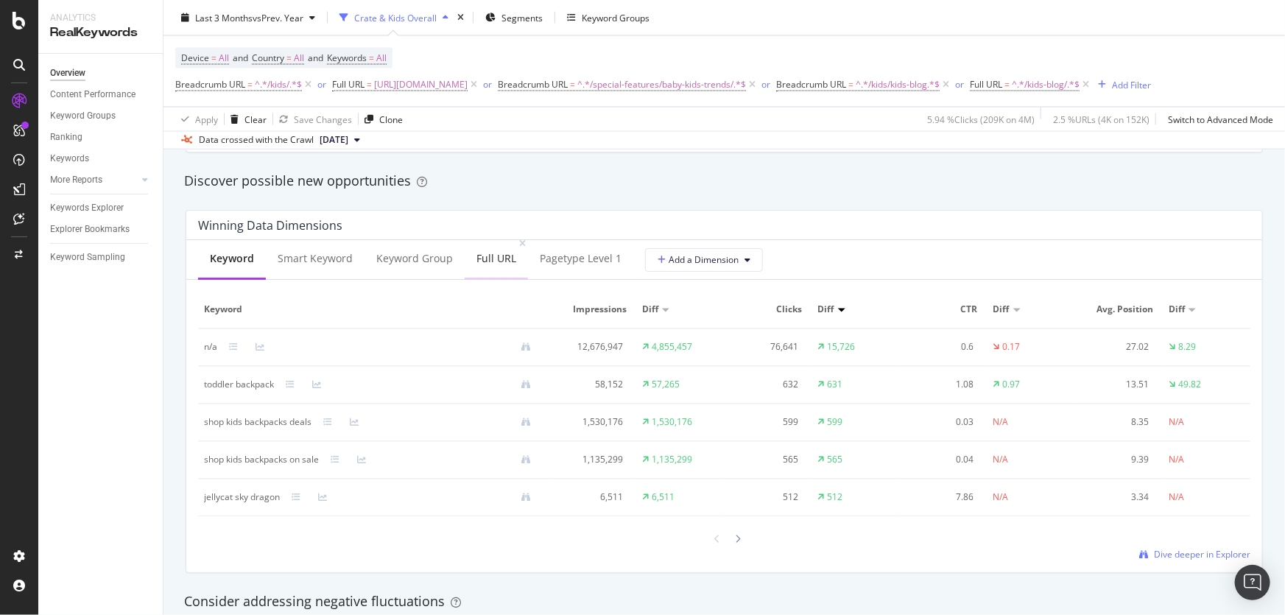
click at [509, 266] on div "Full URL" at bounding box center [497, 258] width 40 height 15
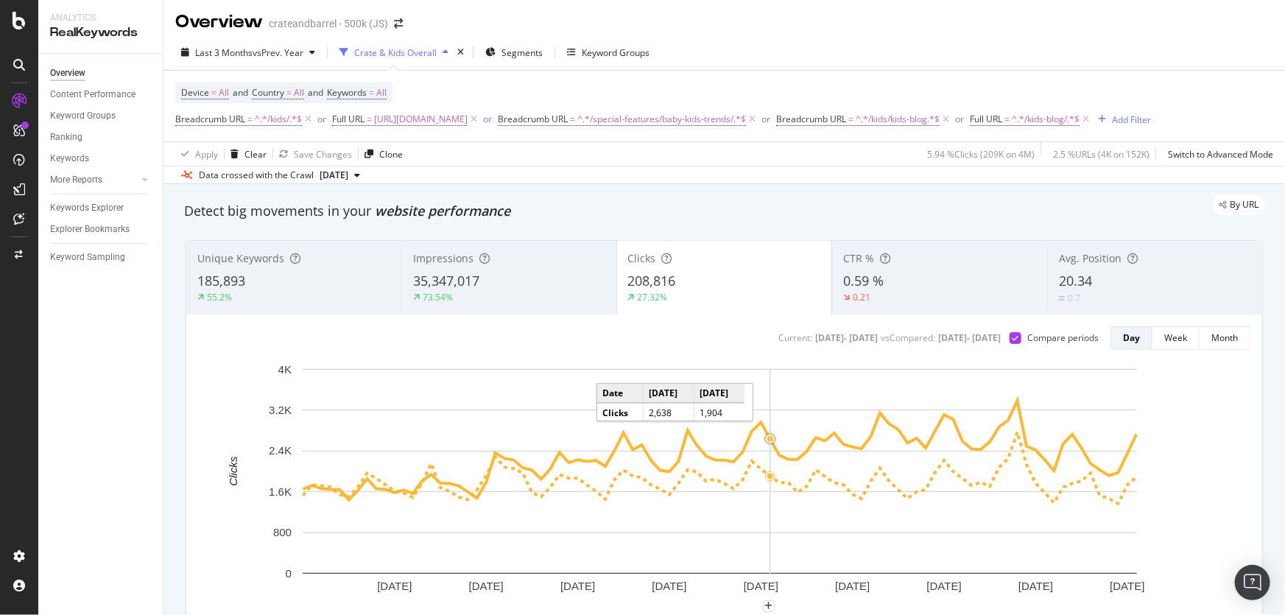
scroll to position [0, 0]
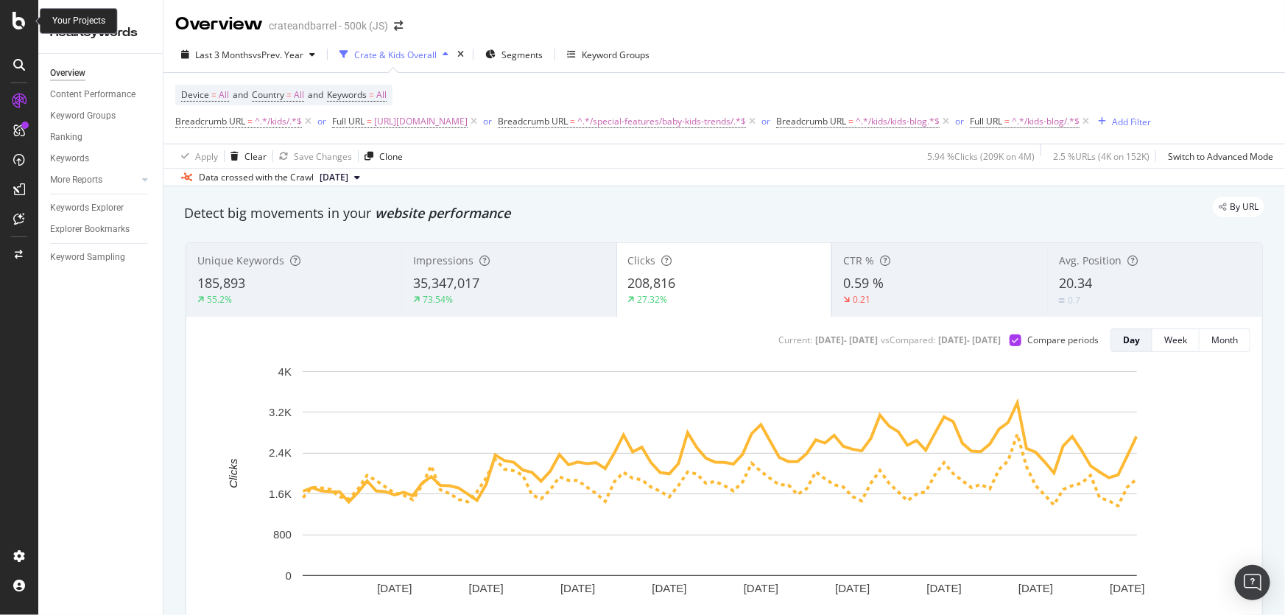
click at [16, 21] on icon at bounding box center [19, 21] width 13 height 18
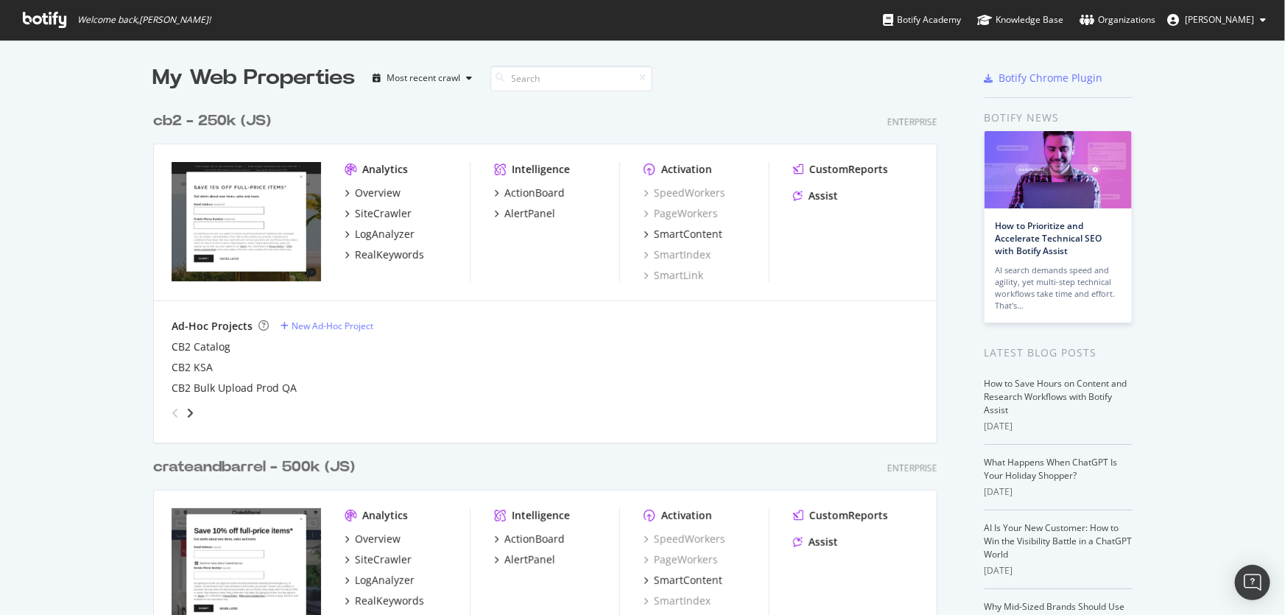
scroll to position [605, 1265]
click at [248, 128] on div "cb2 - 250k (JS)" at bounding box center [212, 120] width 118 height 21
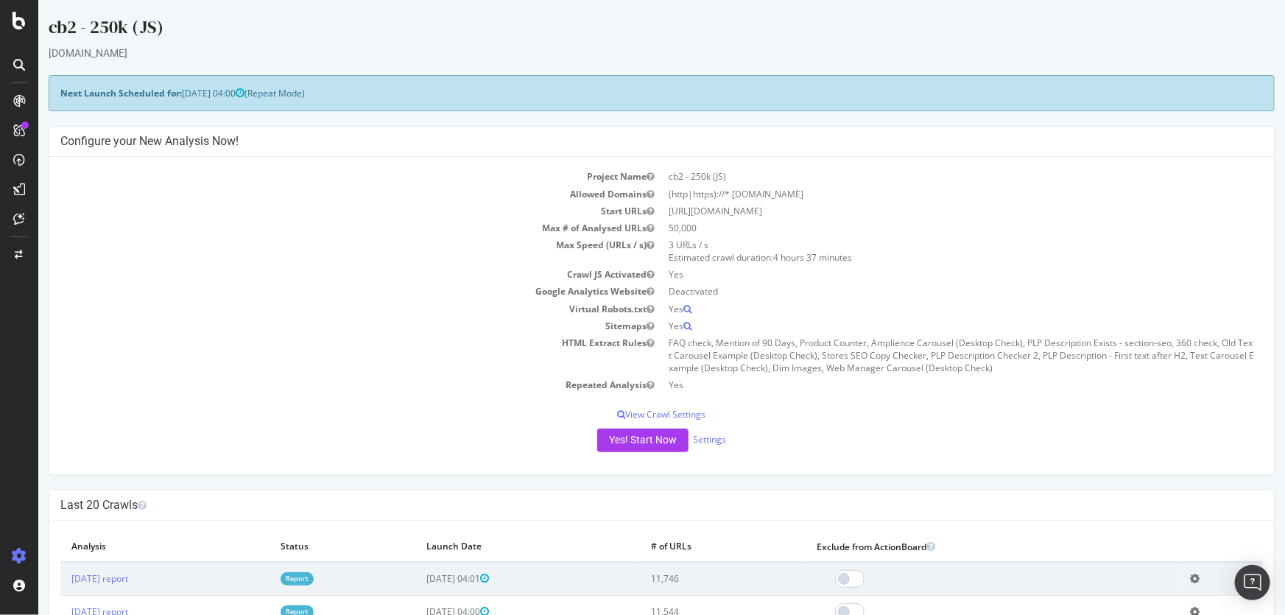
click at [353, 348] on td "HTML Extract Rules" at bounding box center [361, 355] width 602 height 42
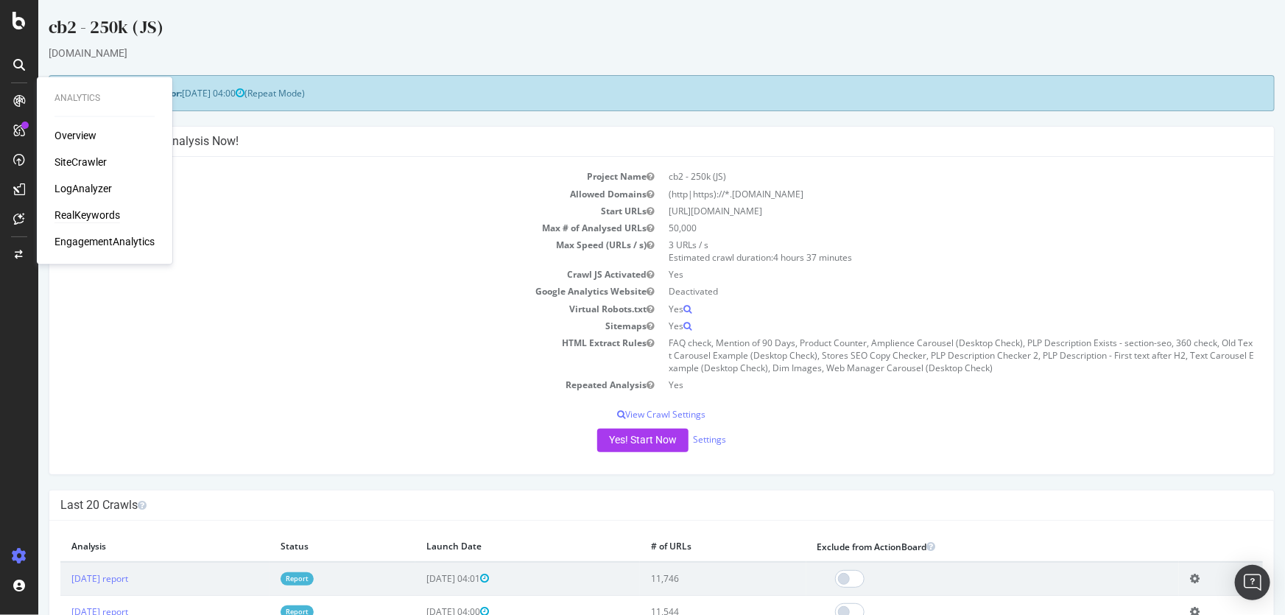
click at [82, 217] on div "RealKeywords" at bounding box center [88, 215] width 66 height 15
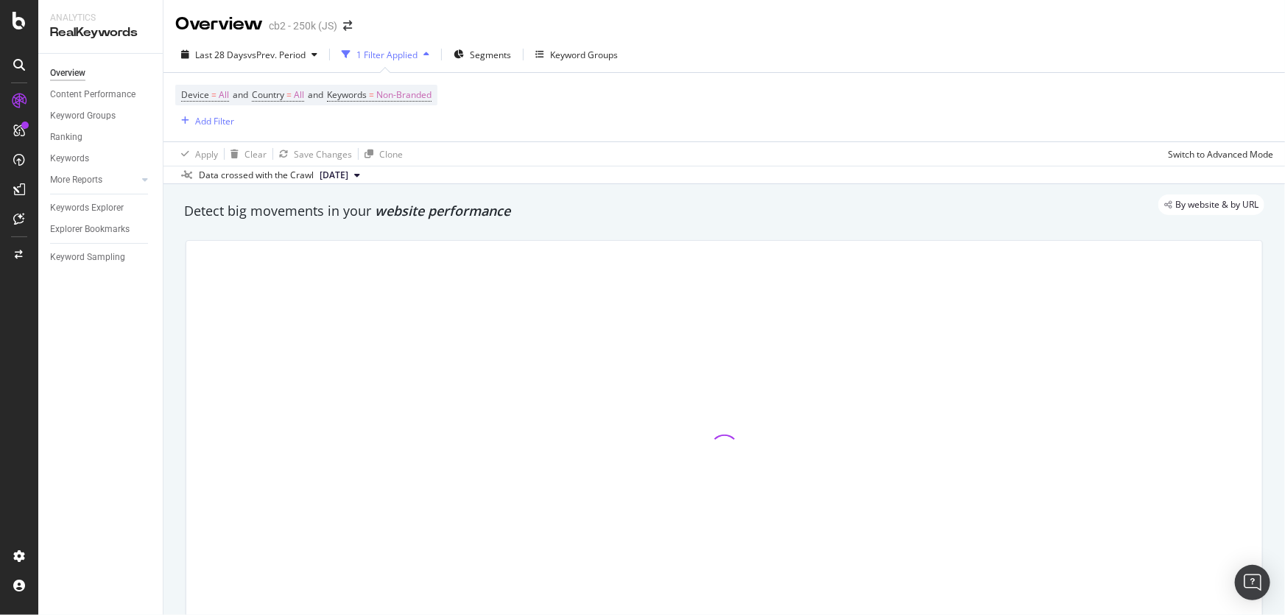
click at [840, 67] on div "Last 28 Days vs Prev. Period 1 Filter Applied Segments Keyword Groups" at bounding box center [725, 57] width 1122 height 29
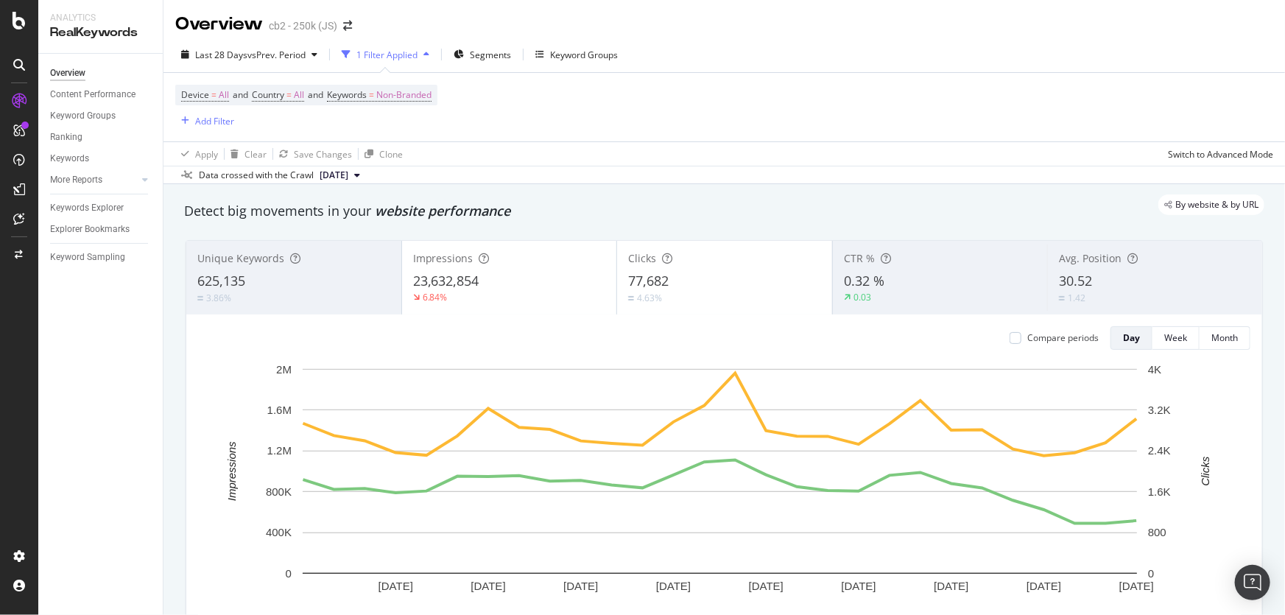
click at [631, 133] on div "Device = All and Country = All and Keywords = Non-Branded Add Filter" at bounding box center [724, 107] width 1098 height 69
click at [394, 99] on span "Non-Branded" at bounding box center [403, 95] width 55 height 21
click at [388, 119] on div "Non-Branded" at bounding box center [387, 130] width 79 height 22
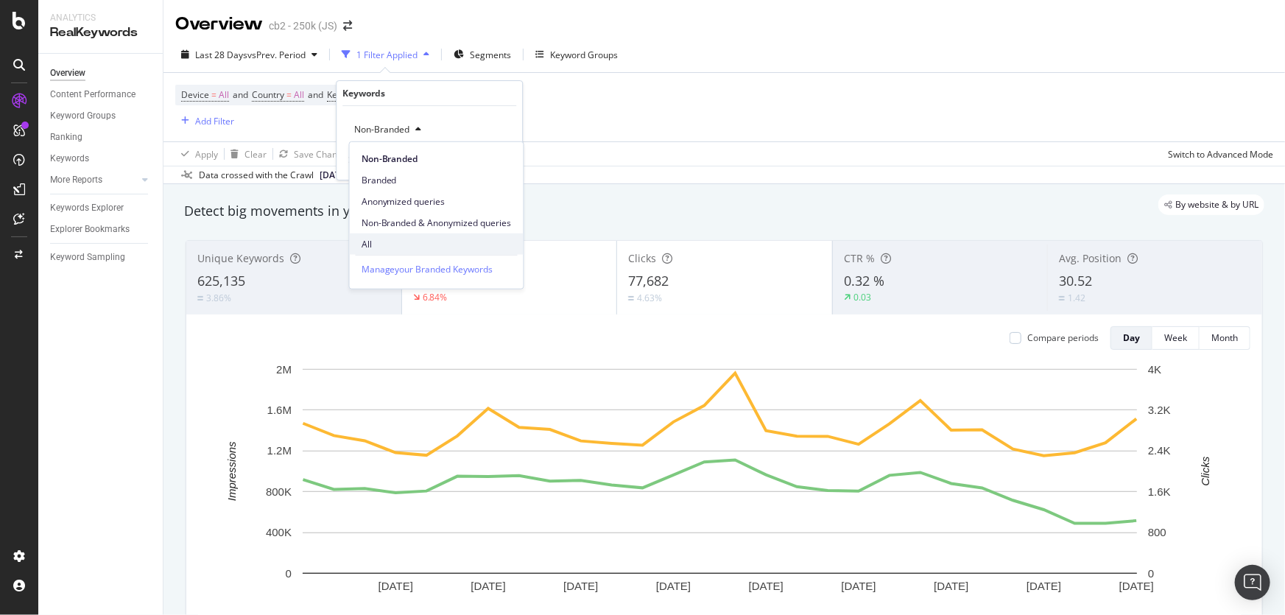
click at [398, 237] on span "All" at bounding box center [437, 243] width 150 height 13
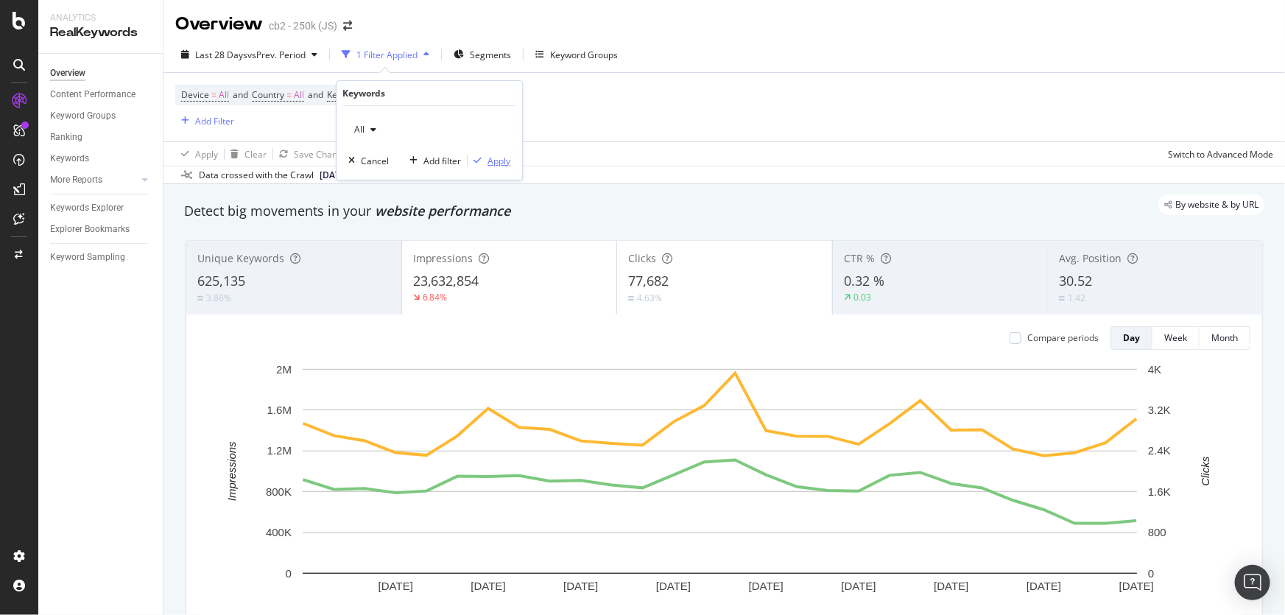
click at [502, 157] on div "Apply" at bounding box center [499, 161] width 23 height 13
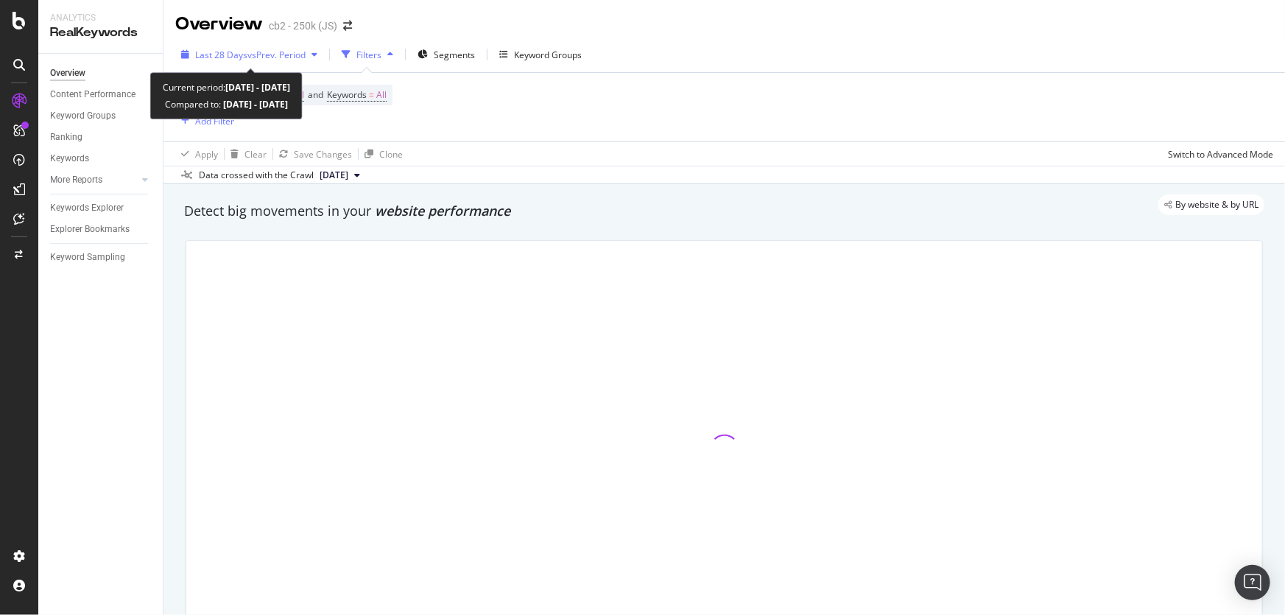
click at [306, 53] on span "vs Prev. Period" at bounding box center [276, 55] width 58 height 13
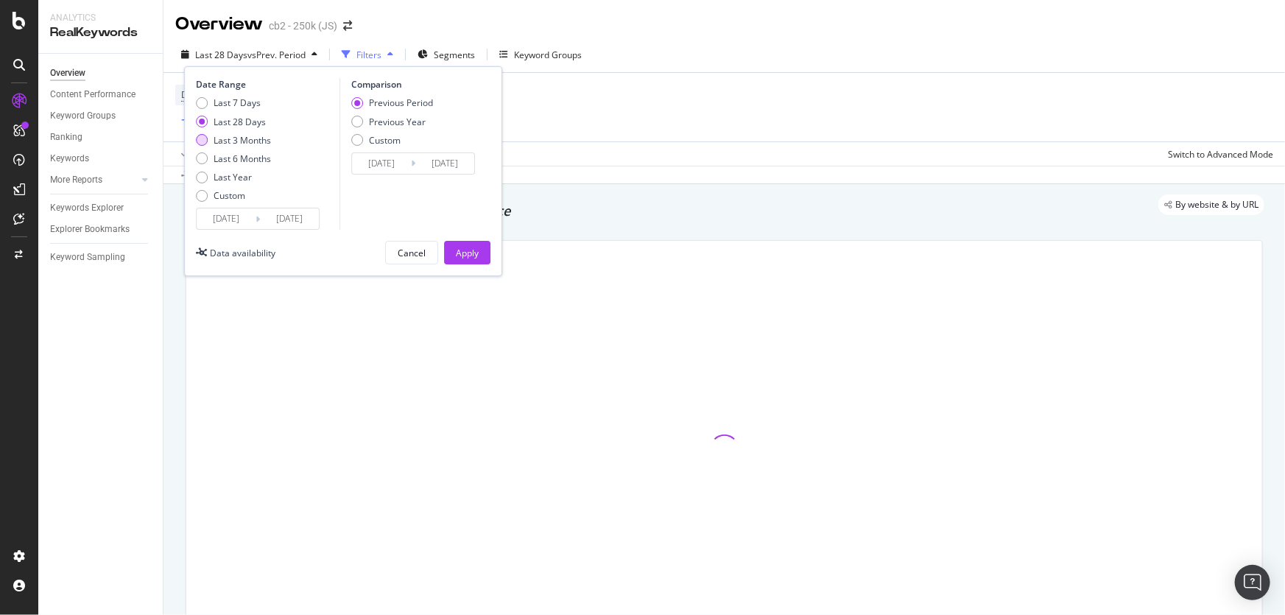
click at [234, 142] on div "Last 3 Months" at bounding box center [242, 140] width 57 height 13
type input "[DATE]"
click at [399, 130] on div "Previous Period Previous Year Custom" at bounding box center [392, 123] width 82 height 55
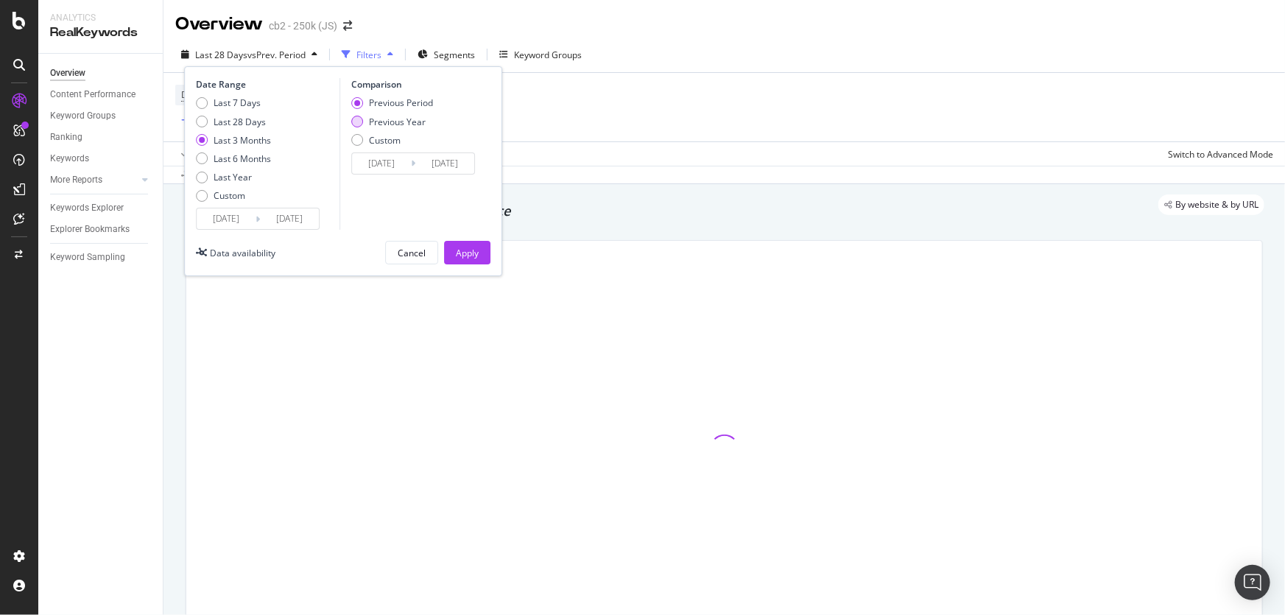
click at [402, 125] on div "Previous Year" at bounding box center [397, 122] width 57 height 13
type input "[DATE]"
click at [480, 255] on button "Apply" at bounding box center [467, 253] width 46 height 24
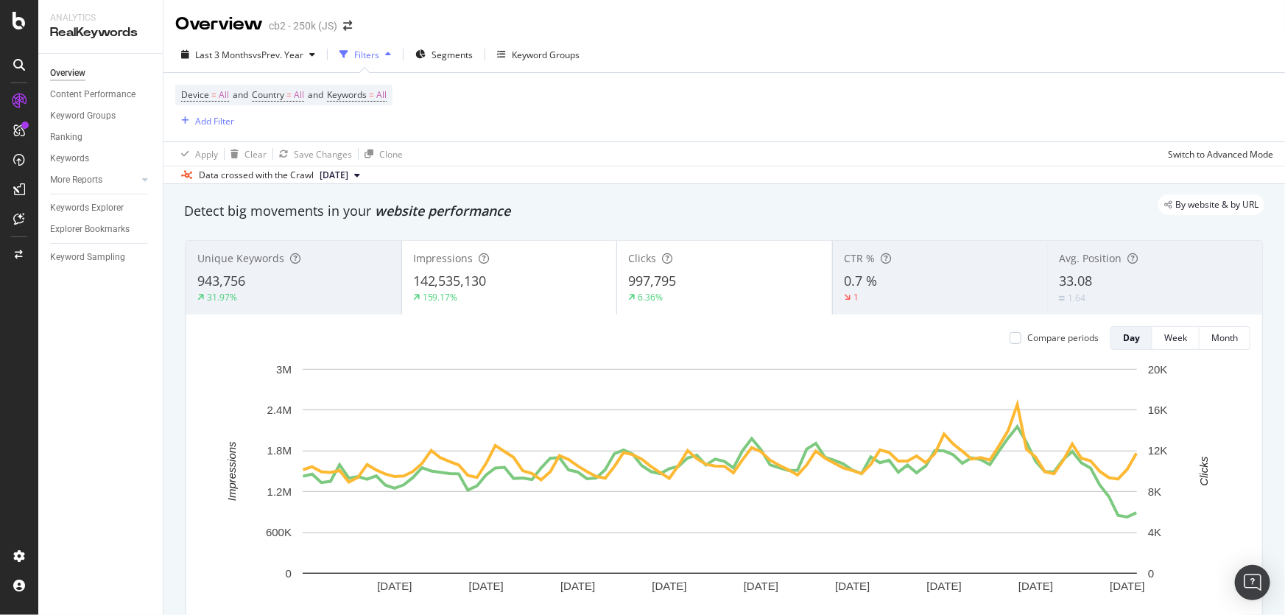
click at [514, 272] on div "142,535,130" at bounding box center [509, 281] width 193 height 19
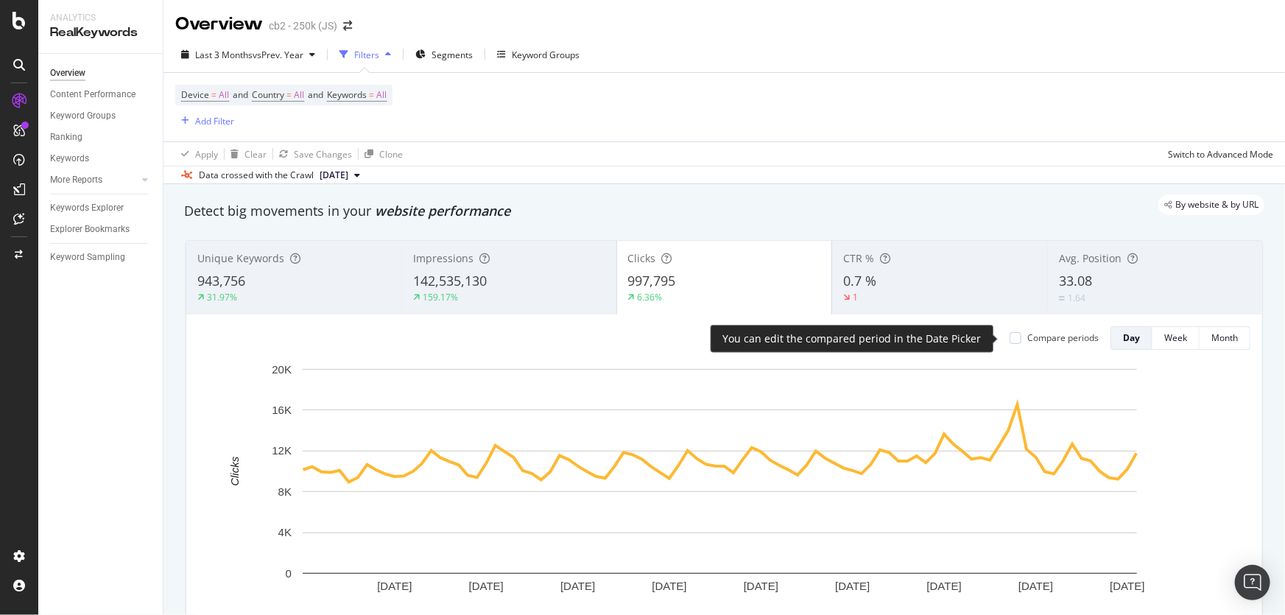
click at [1028, 334] on div "Compare periods" at bounding box center [1063, 337] width 71 height 13
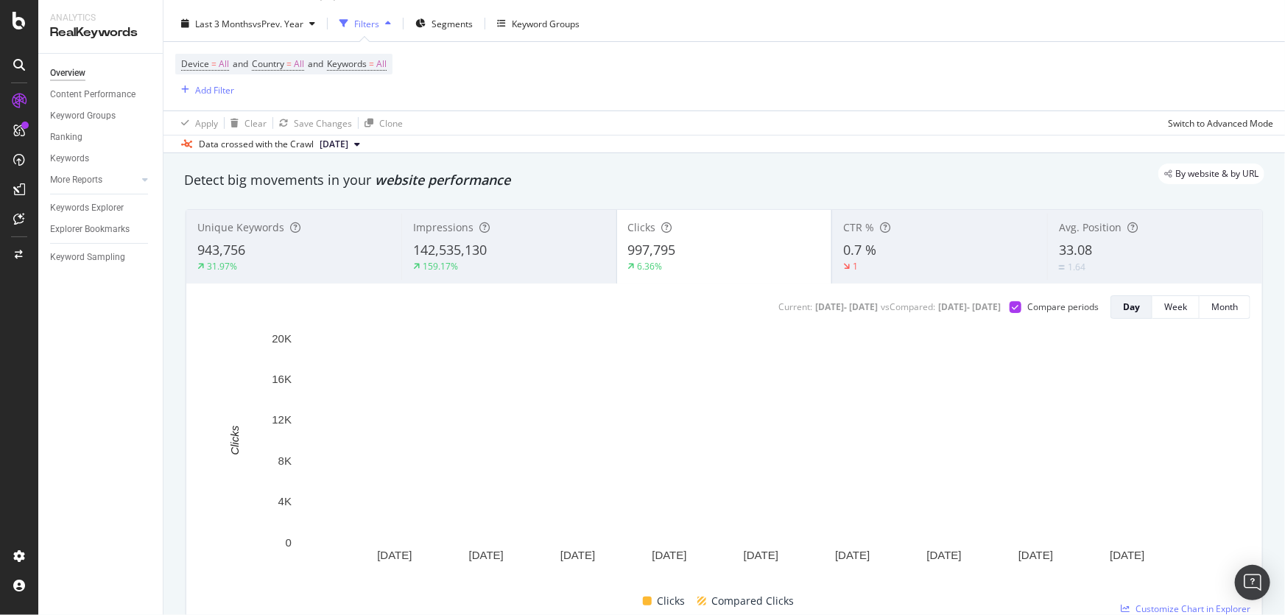
scroll to position [66, 0]
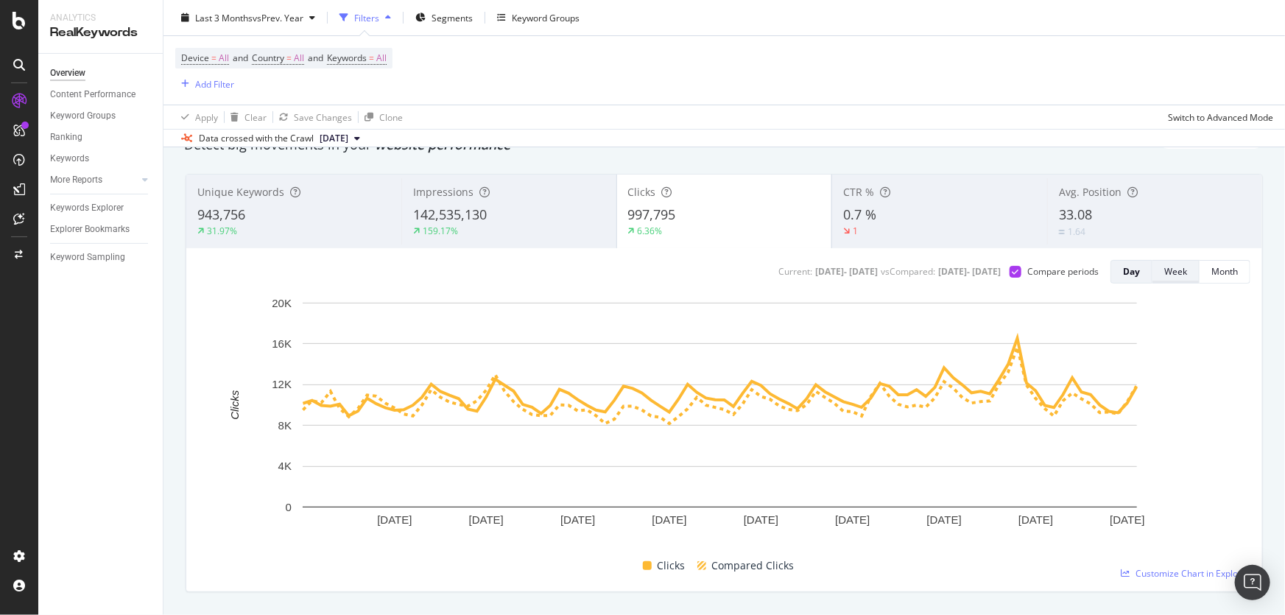
click at [1153, 278] on button "Week" at bounding box center [1176, 272] width 47 height 24
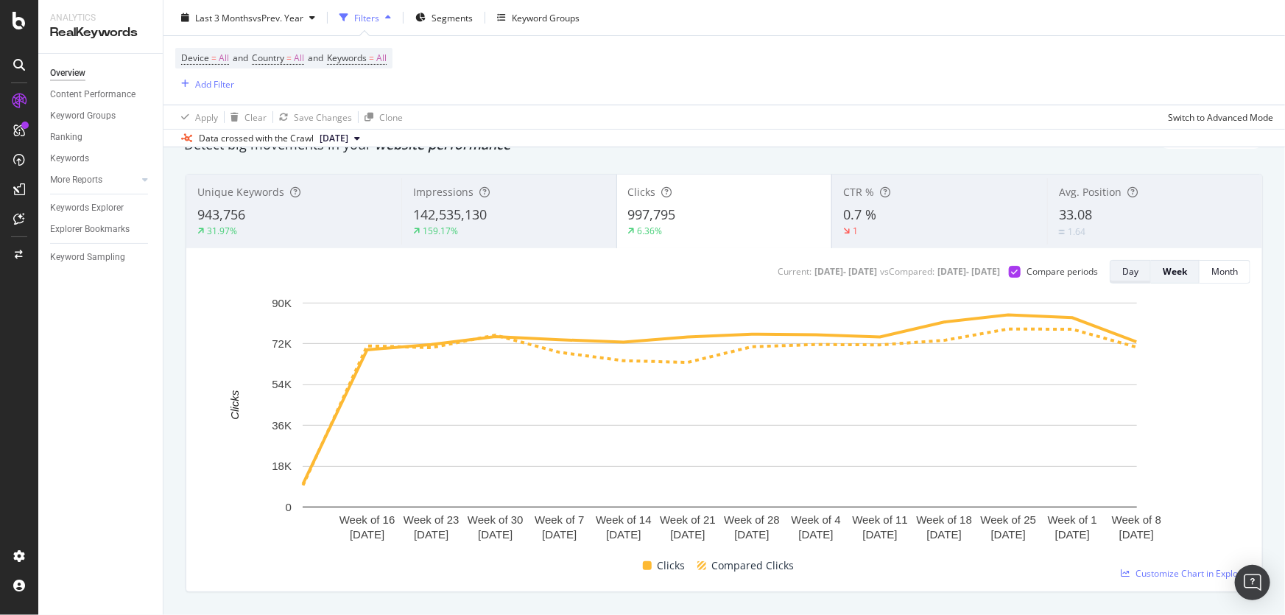
click at [1126, 273] on div "Day" at bounding box center [1131, 271] width 16 height 13
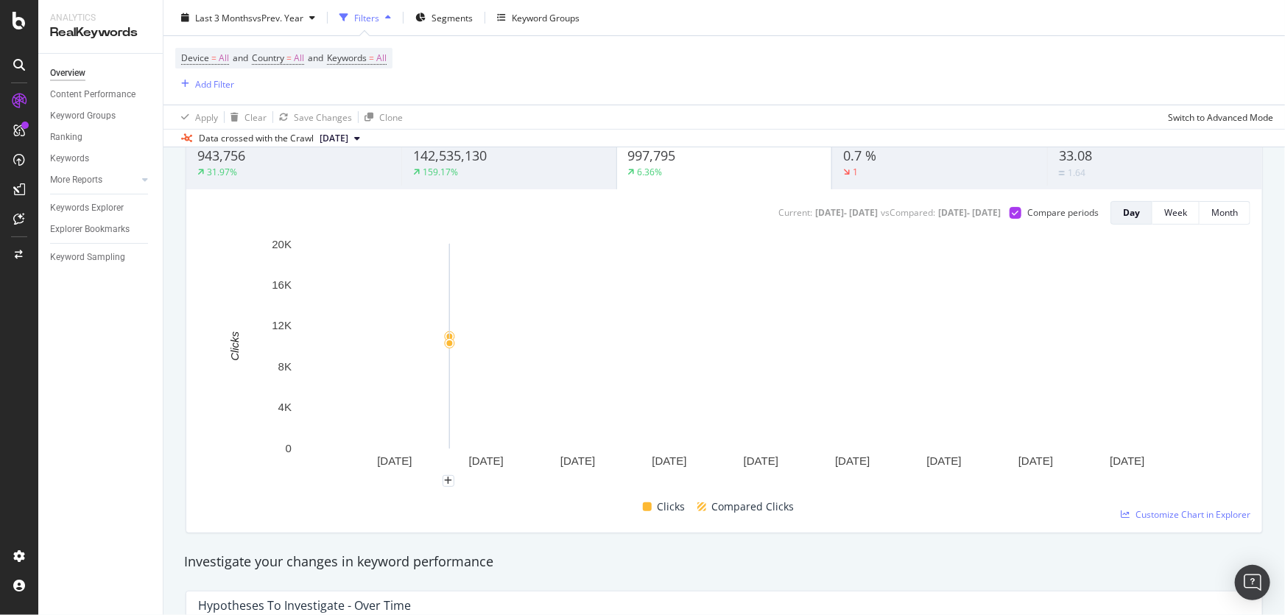
scroll to position [133, 0]
